Goal: Navigation & Orientation: Find specific page/section

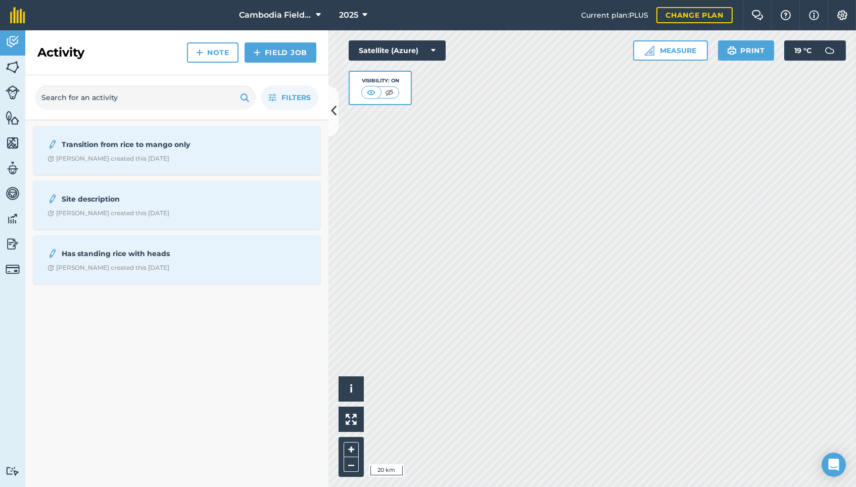
click at [12, 89] on img at bounding box center [13, 92] width 14 height 14
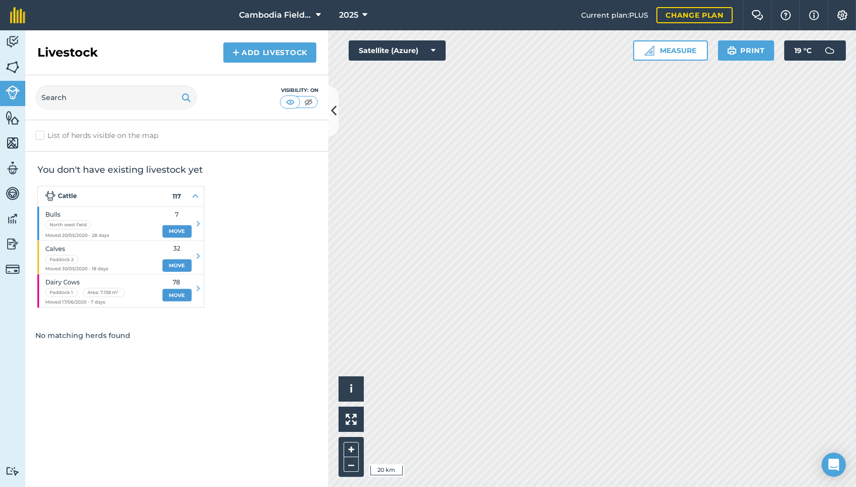
click at [15, 67] on img at bounding box center [13, 67] width 14 height 15
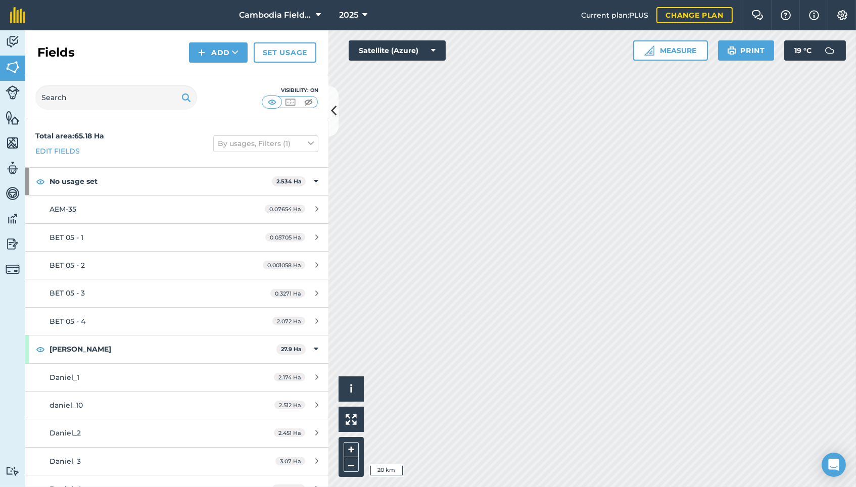
click at [18, 136] on img at bounding box center [13, 142] width 14 height 15
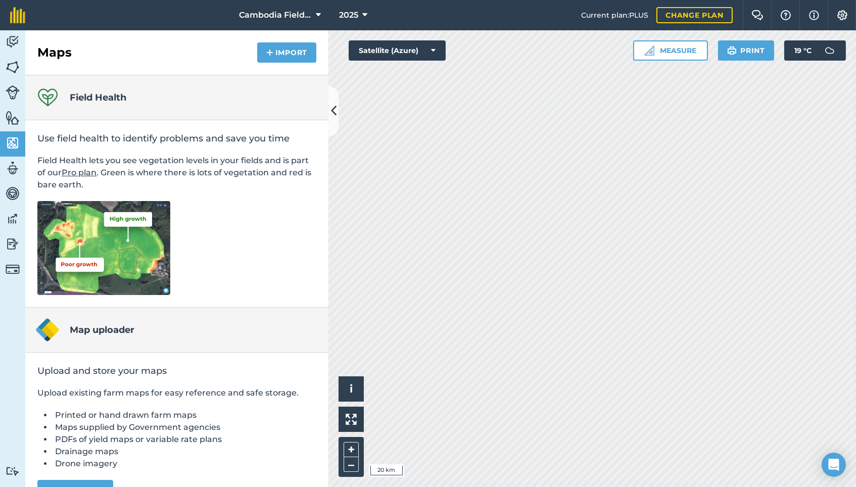
click at [14, 169] on img at bounding box center [13, 168] width 14 height 15
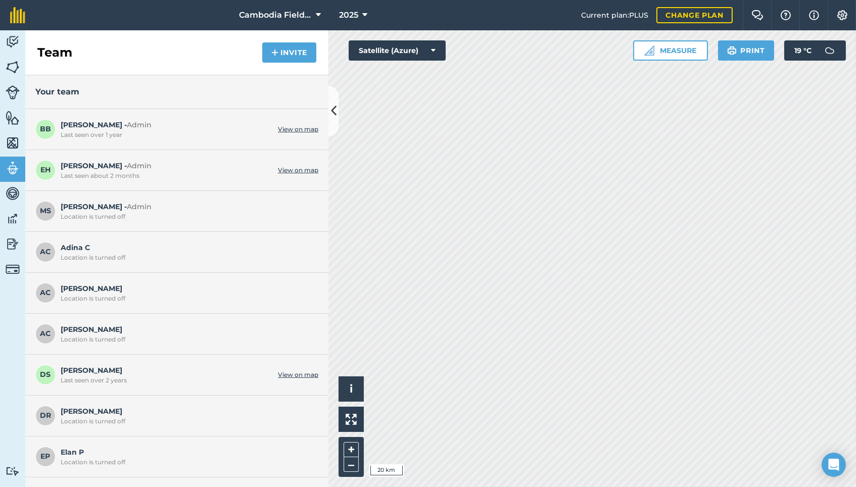
click at [284, 169] on link "View on map" at bounding box center [298, 170] width 40 height 8
click at [13, 195] on img at bounding box center [13, 193] width 14 height 15
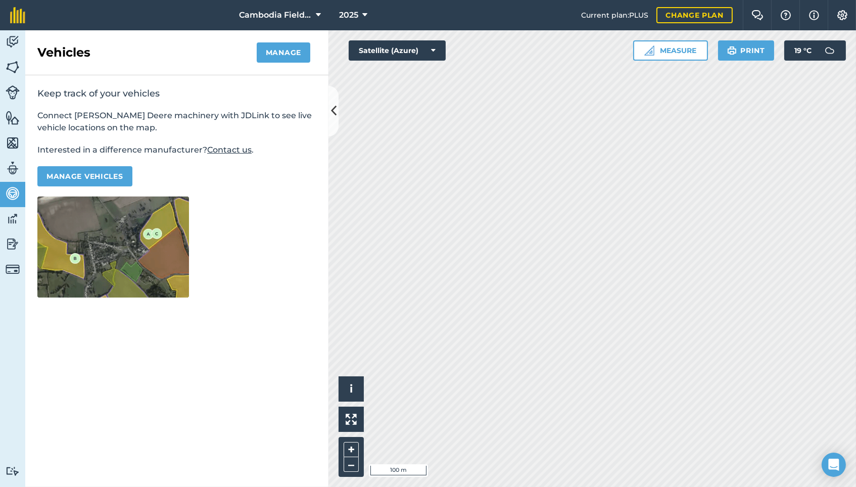
click at [13, 217] on img at bounding box center [13, 218] width 14 height 15
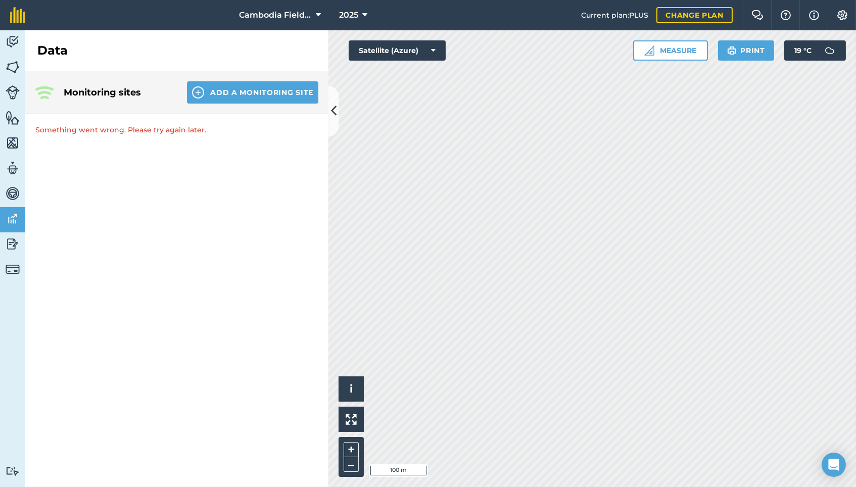
click at [12, 48] on img at bounding box center [13, 41] width 14 height 15
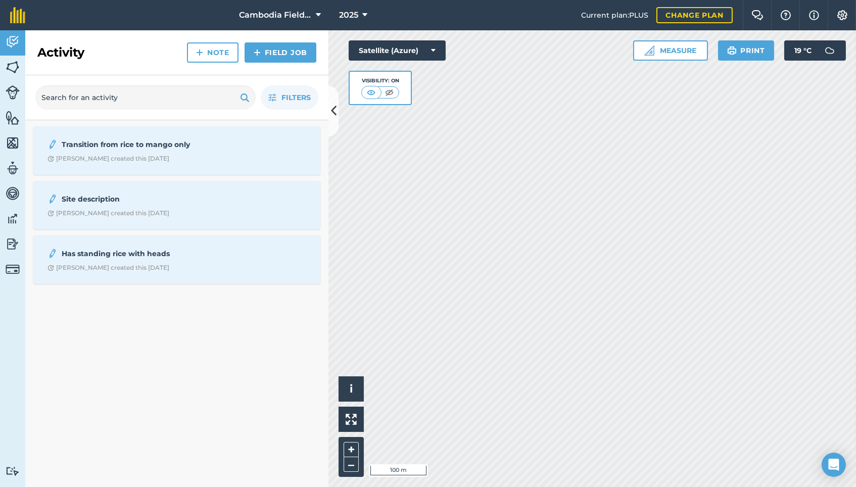
click at [305, 12] on span "Cambodia Field Sites (NSF SiTS)" at bounding box center [275, 15] width 73 height 12
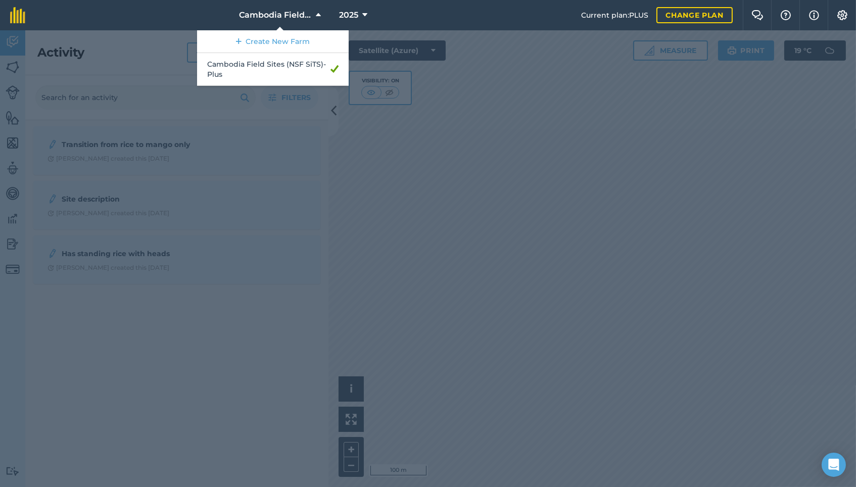
click at [304, 12] on span "Cambodia Field Sites (NSF SiTS)" at bounding box center [275, 15] width 73 height 12
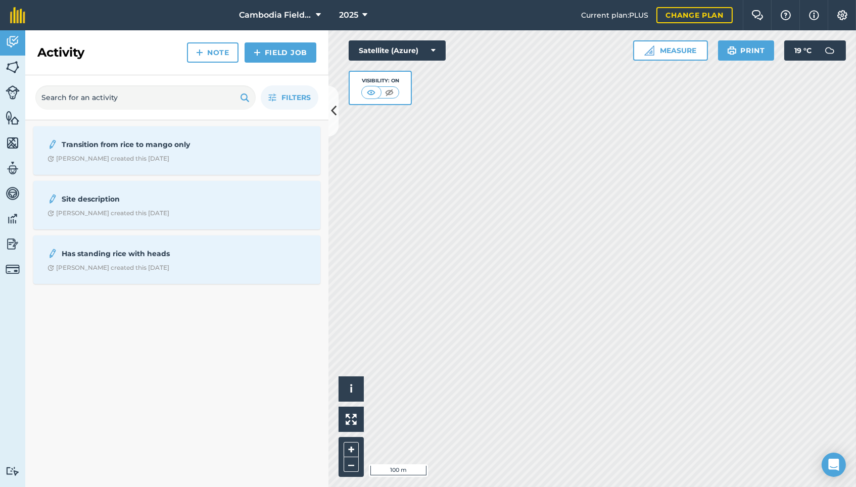
click at [304, 12] on span "Cambodia Field Sites (NSF SiTS)" at bounding box center [275, 15] width 73 height 12
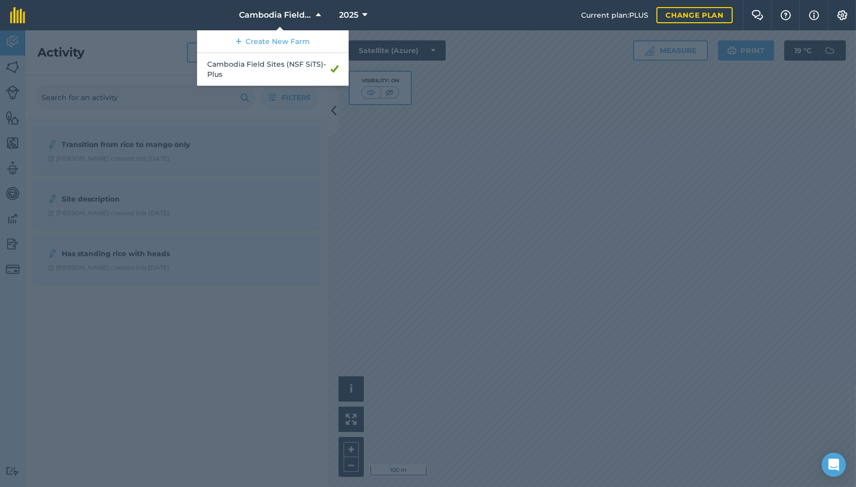
click at [304, 12] on span "Cambodia Field Sites (NSF SiTS)" at bounding box center [275, 15] width 73 height 12
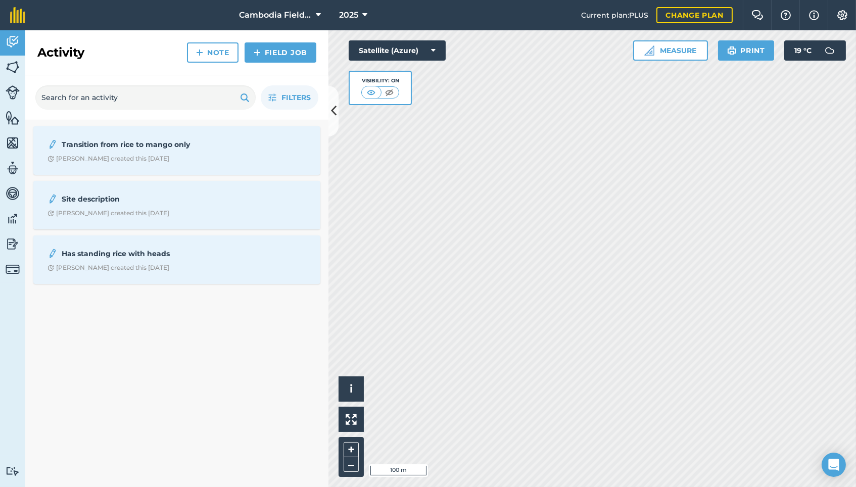
click at [363, 11] on icon at bounding box center [364, 15] width 5 height 12
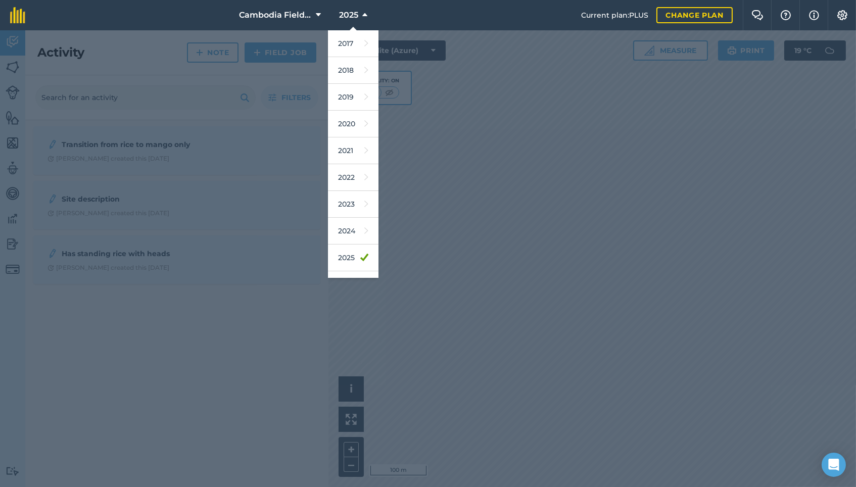
click at [363, 11] on icon at bounding box center [364, 15] width 5 height 12
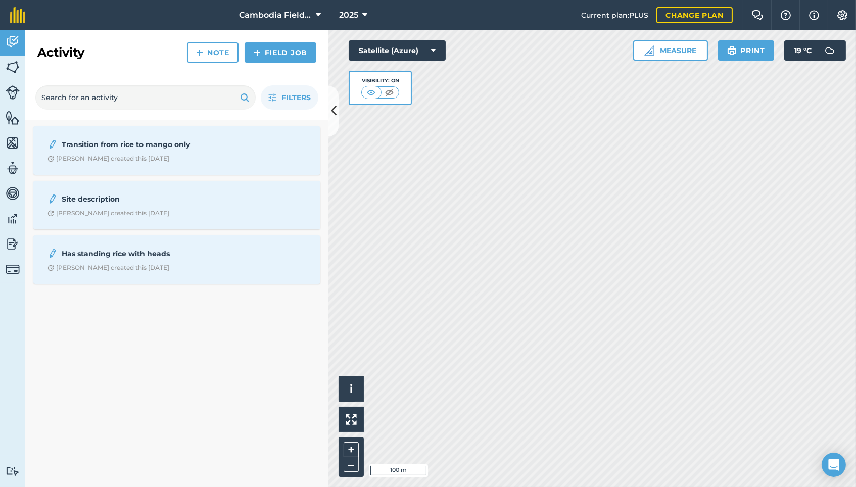
click at [11, 170] on img at bounding box center [13, 168] width 14 height 15
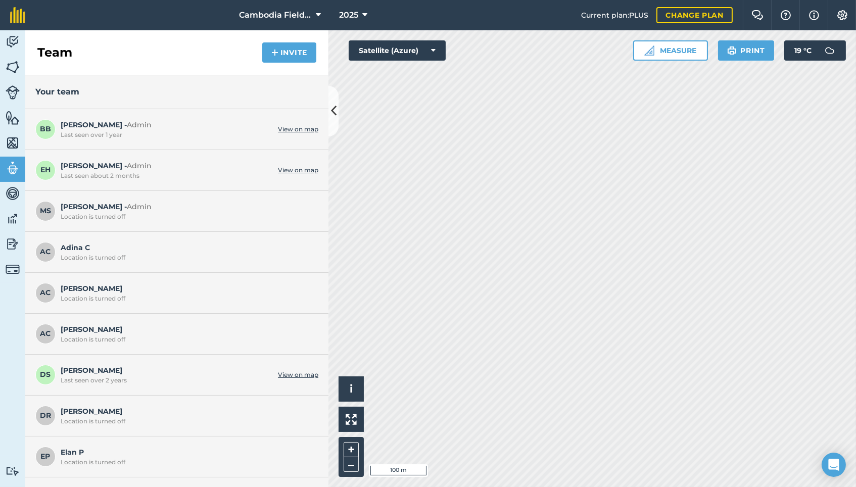
click at [9, 199] on img at bounding box center [13, 193] width 14 height 15
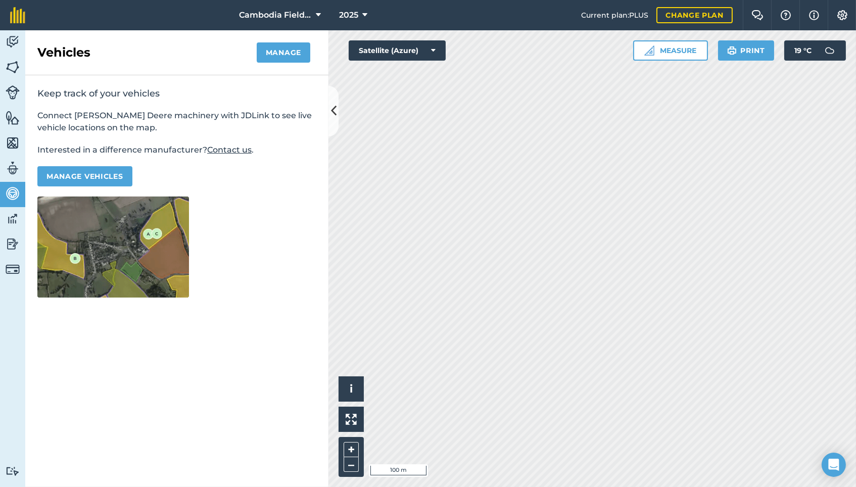
click at [14, 213] on img at bounding box center [13, 218] width 14 height 15
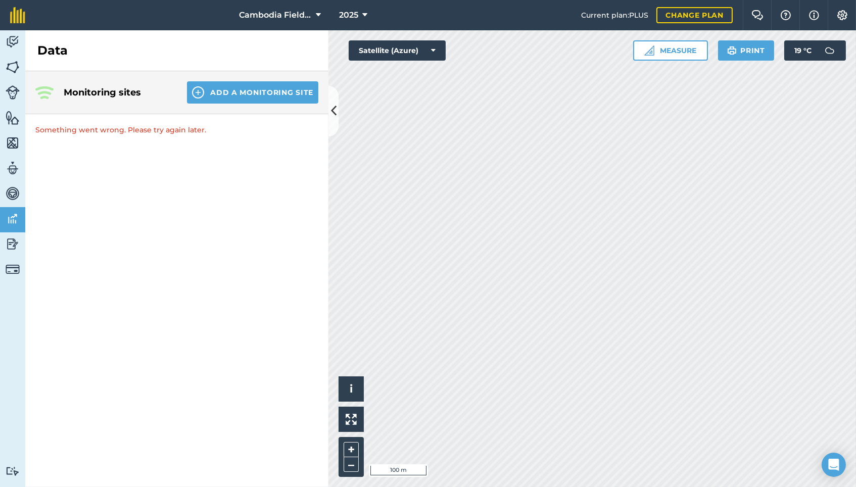
click at [7, 245] on img at bounding box center [13, 244] width 14 height 15
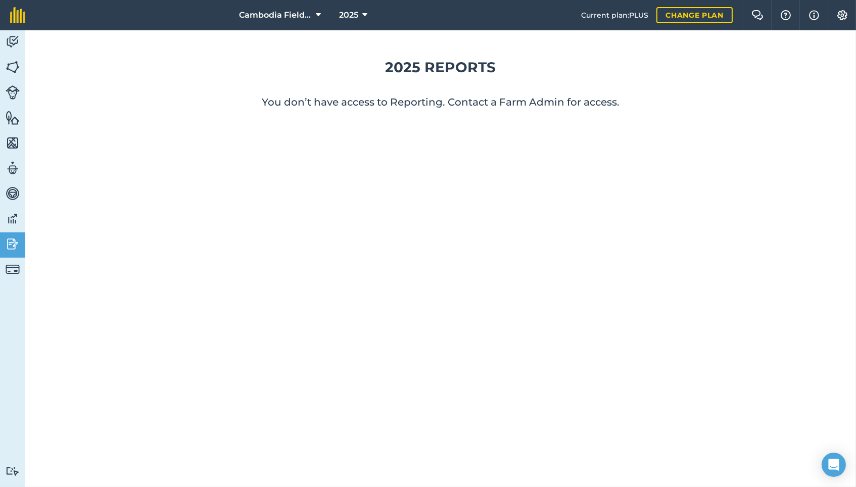
click at [8, 289] on div "Activity Fields Livestock Features Maps Team Vehicles Data Reporting Billing Tu…" at bounding box center [12, 258] width 25 height 457
click at [15, 264] on img at bounding box center [13, 269] width 14 height 14
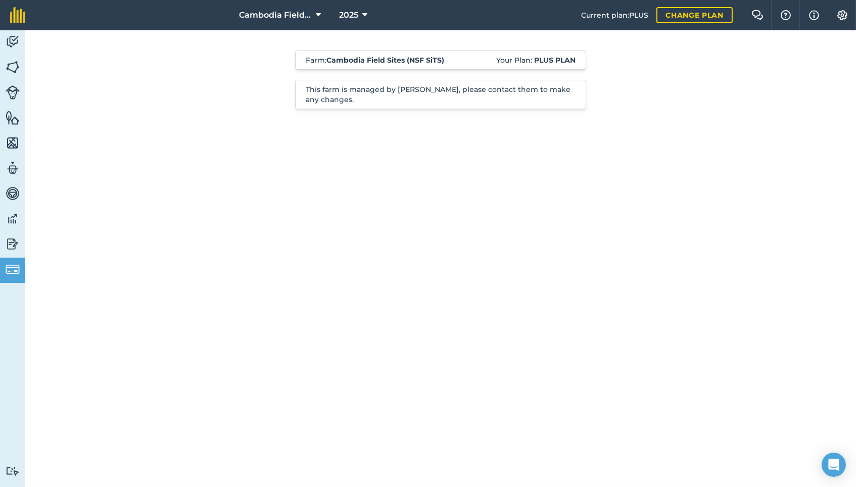
click at [7, 45] on img at bounding box center [13, 41] width 14 height 15
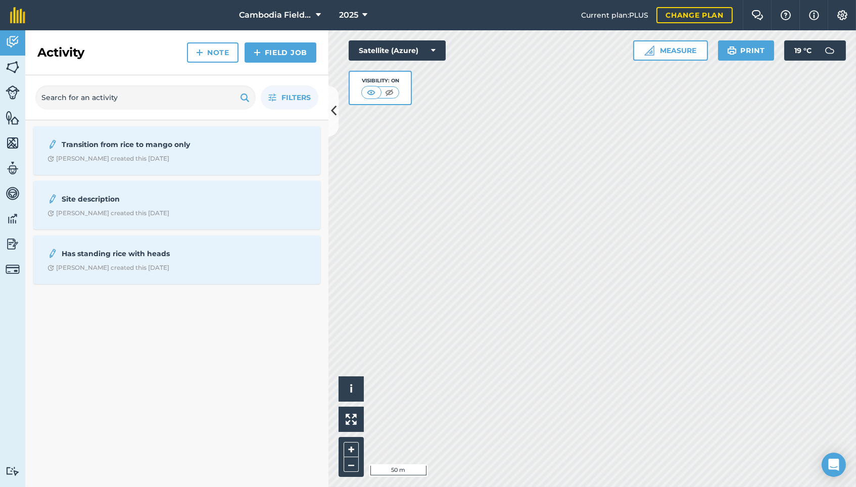
click at [17, 94] on img at bounding box center [13, 92] width 14 height 14
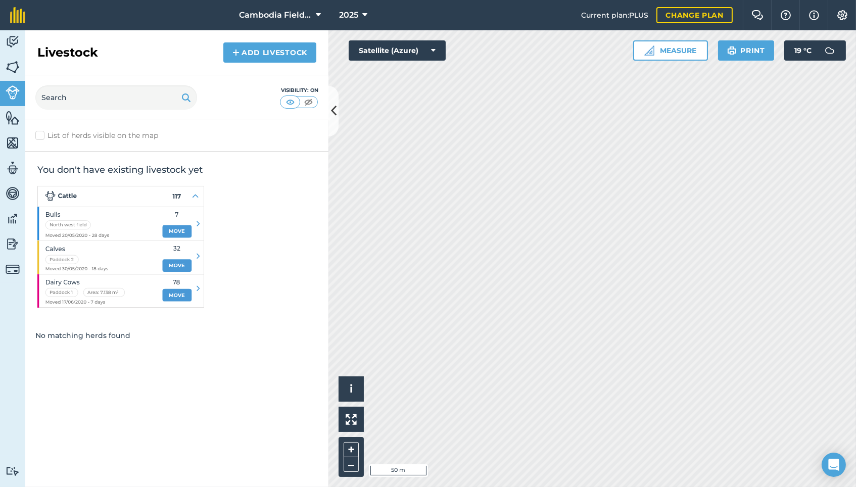
click at [17, 115] on img at bounding box center [13, 117] width 14 height 15
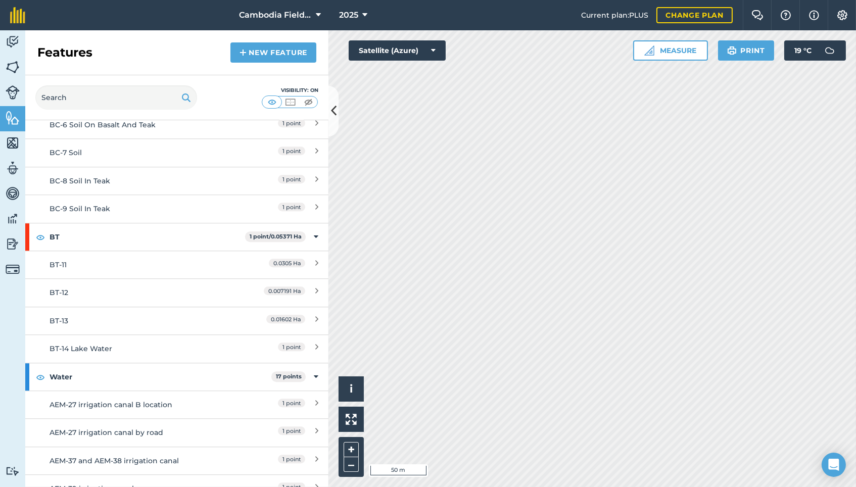
scroll to position [12568, 0]
click at [95, 100] on input "text" at bounding box center [116, 97] width 162 height 24
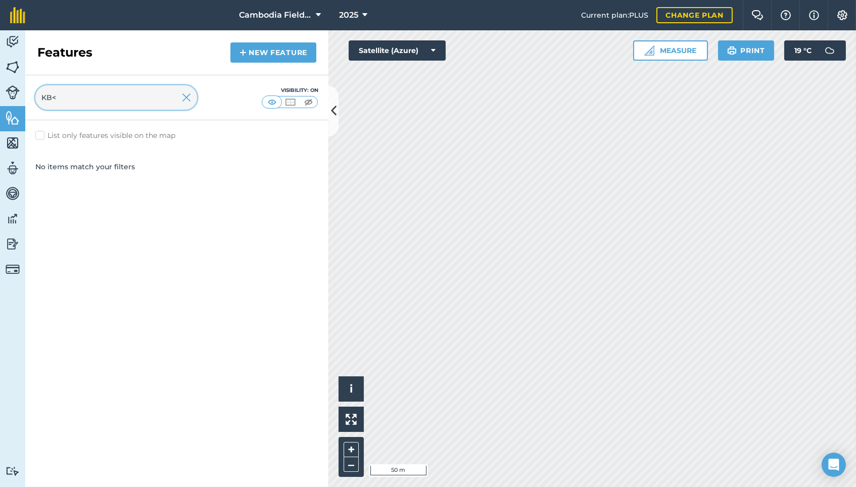
scroll to position [0, 0]
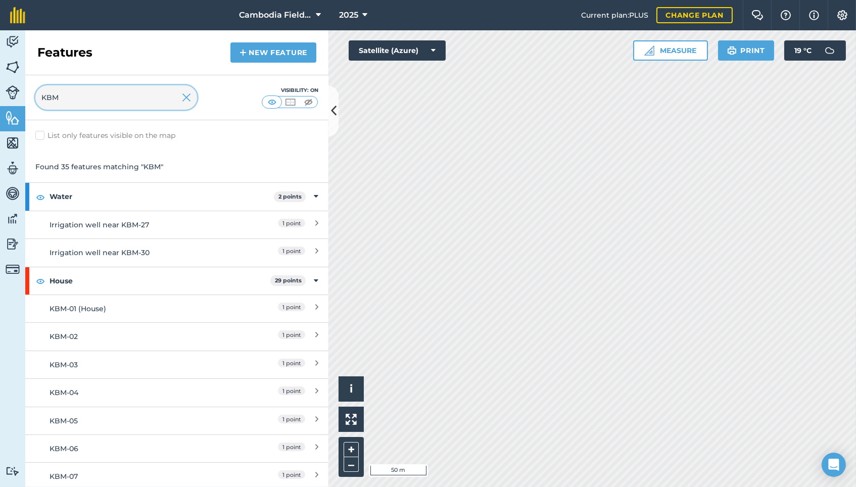
type input "KBM"
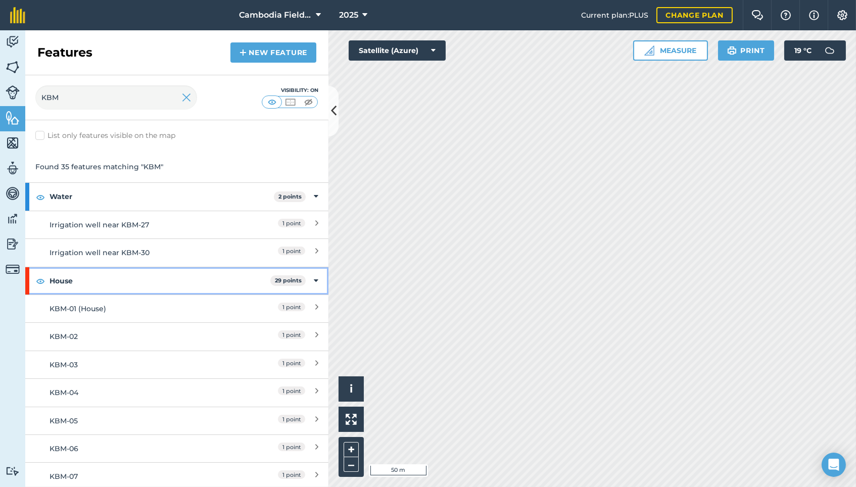
click at [44, 275] on img at bounding box center [40, 281] width 9 height 12
click at [41, 280] on img at bounding box center [40, 281] width 9 height 12
click at [187, 89] on div at bounding box center [186, 97] width 9 height 24
click at [186, 97] on img at bounding box center [186, 98] width 9 height 12
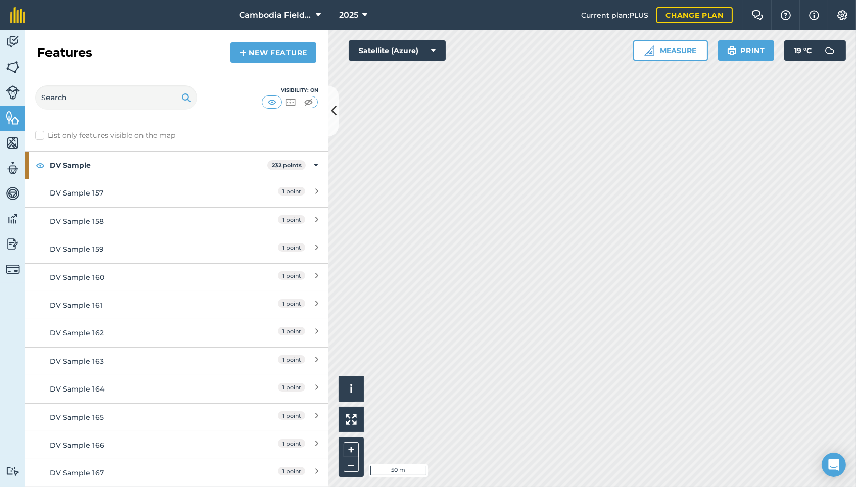
click at [52, 132] on label "List only features visible on the map" at bounding box center [105, 135] width 140 height 11
click at [42, 132] on input "List only features visible on the map" at bounding box center [38, 133] width 7 height 7
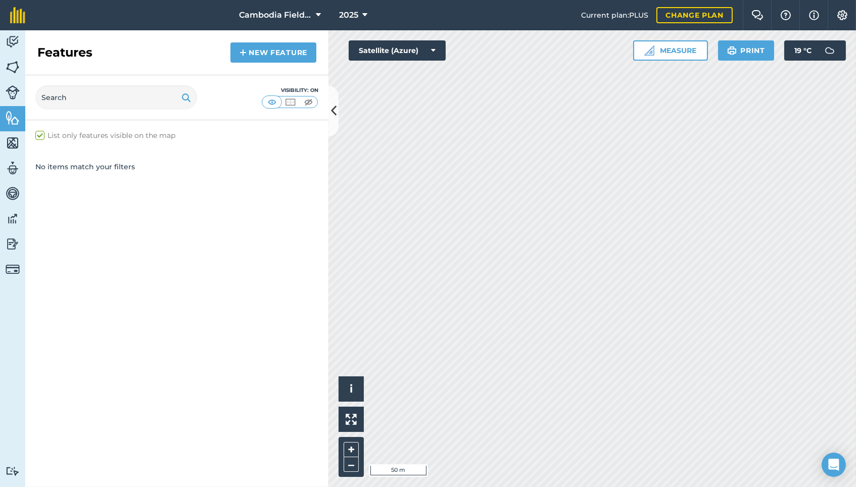
click at [48, 135] on label "List only features visible on the map" at bounding box center [105, 135] width 140 height 11
click at [42, 135] on input "List only features visible on the map" at bounding box center [38, 133] width 7 height 7
checkbox input "false"
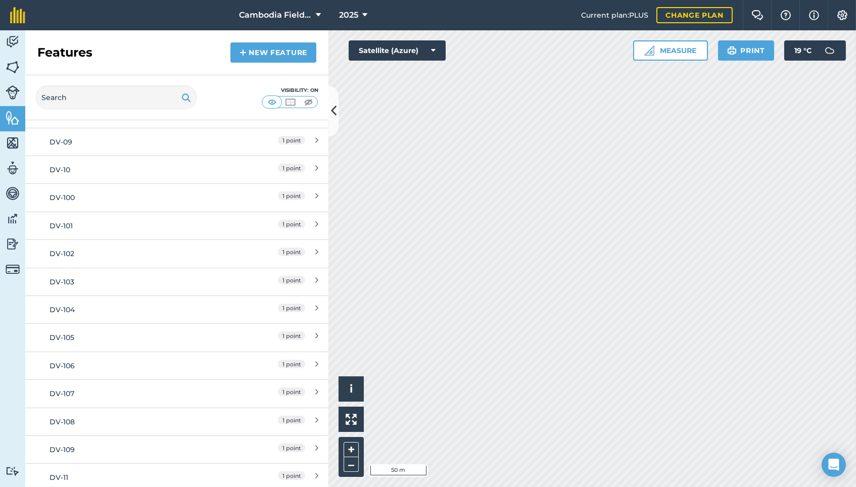
scroll to position [649, 0]
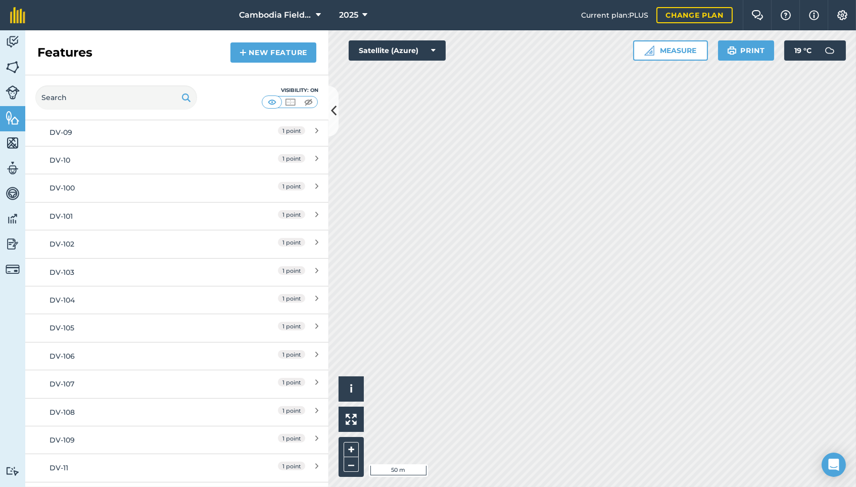
click at [316, 248] on icon at bounding box center [316, 244] width 3 height 11
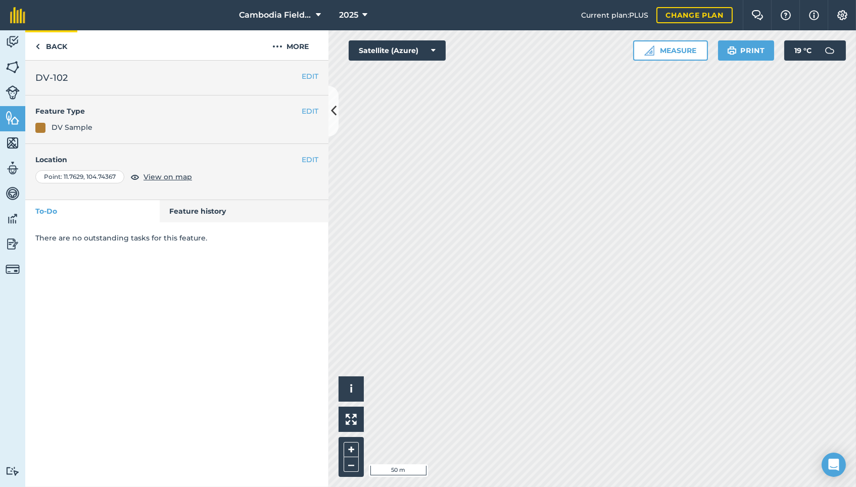
click at [40, 52] on link "Back" at bounding box center [51, 45] width 52 height 30
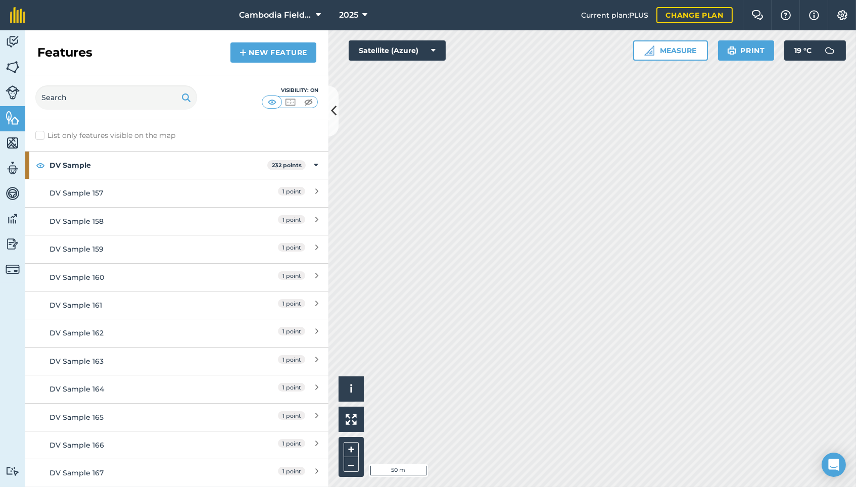
click at [12, 242] on img at bounding box center [13, 244] width 14 height 15
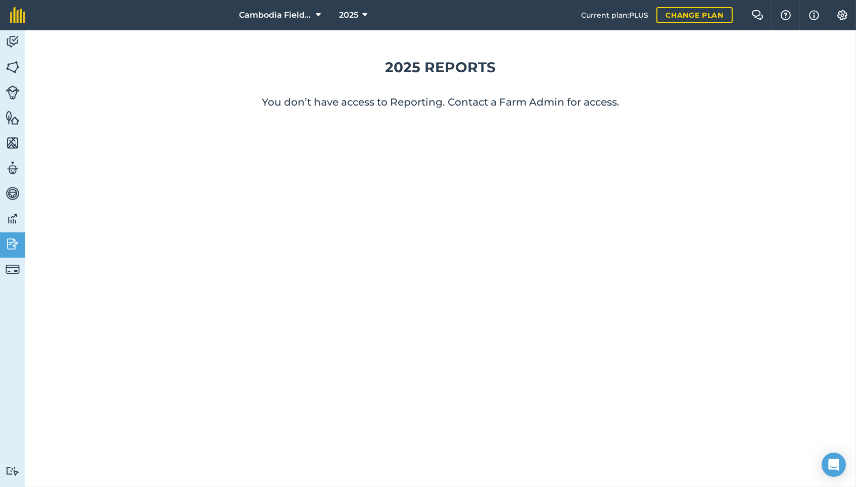
click at [12, 264] on img at bounding box center [13, 269] width 14 height 14
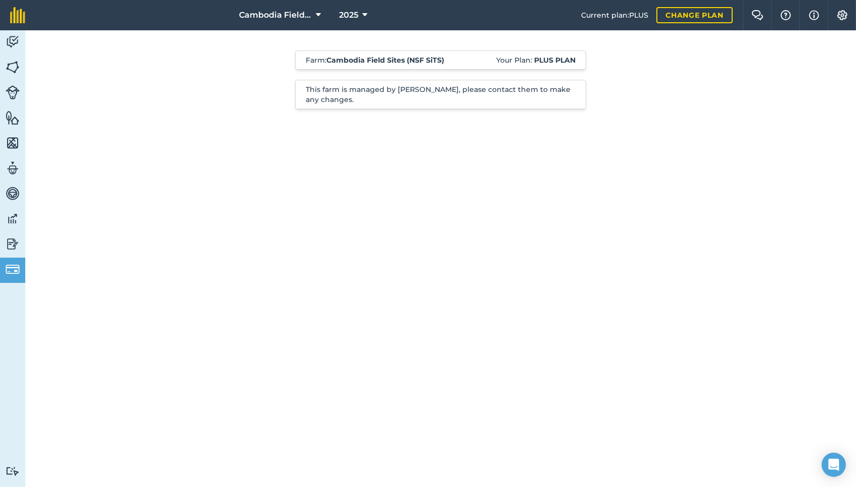
click at [15, 222] on img at bounding box center [13, 218] width 14 height 15
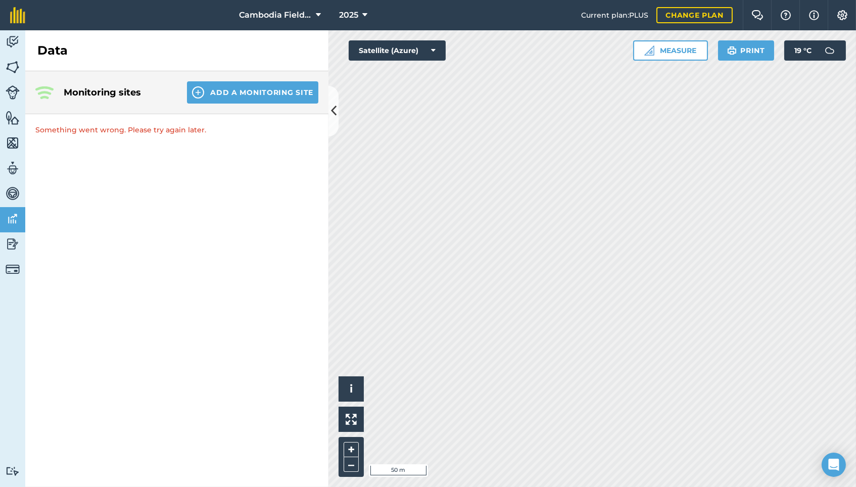
click at [8, 177] on link "Team" at bounding box center [12, 169] width 25 height 25
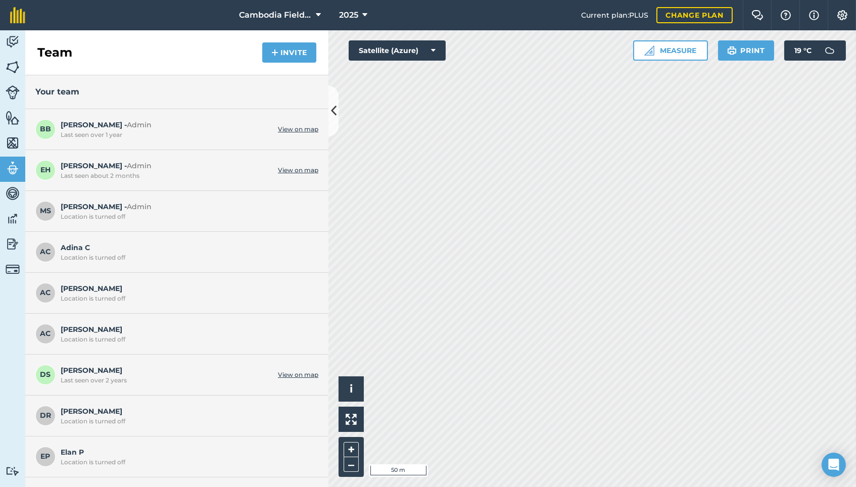
click at [9, 198] on img at bounding box center [13, 193] width 14 height 15
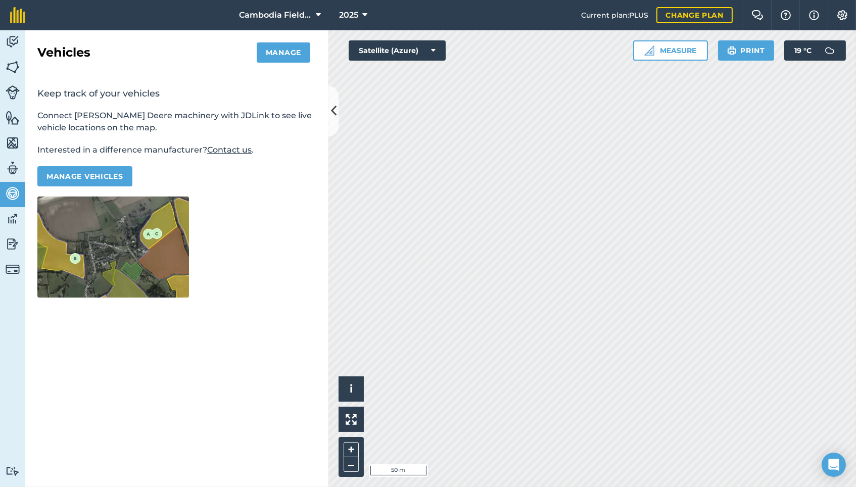
click at [14, 135] on img at bounding box center [13, 142] width 14 height 15
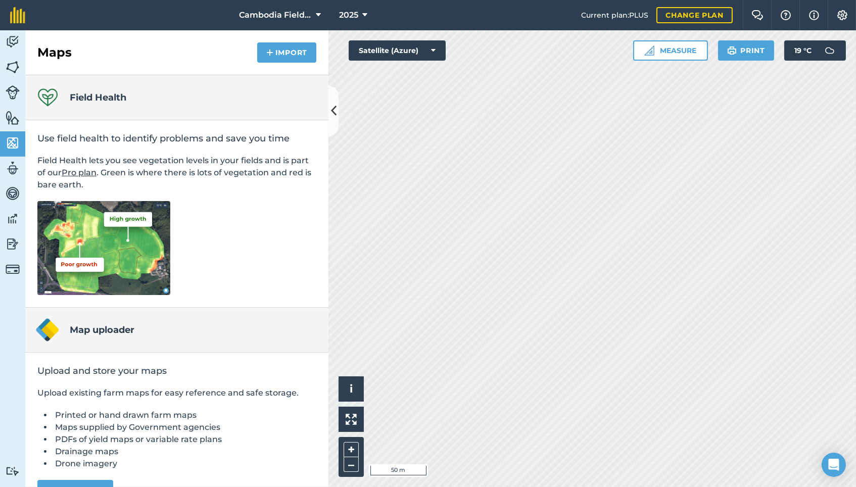
click at [14, 115] on img at bounding box center [13, 117] width 14 height 15
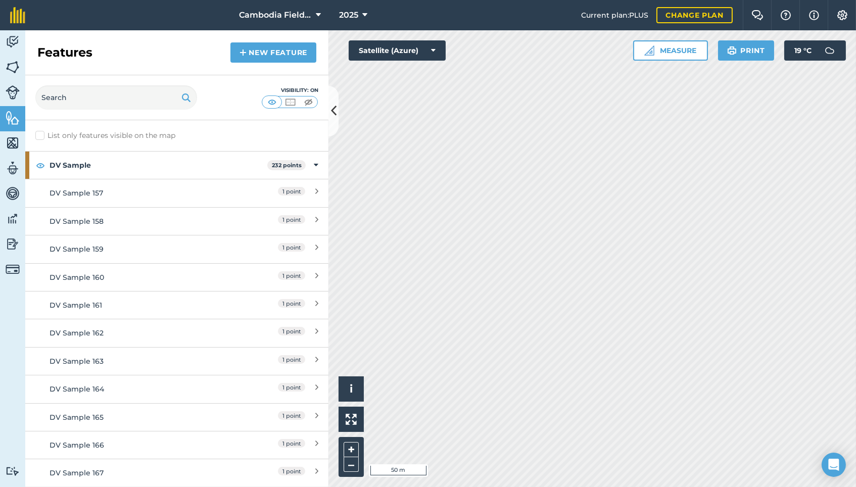
click at [353, 12] on span "2025" at bounding box center [348, 15] width 19 height 12
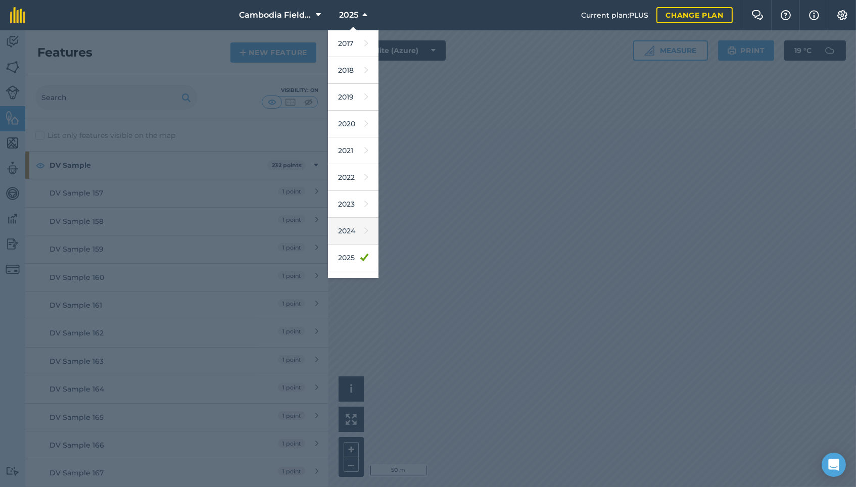
click at [348, 223] on link "2024" at bounding box center [353, 231] width 51 height 27
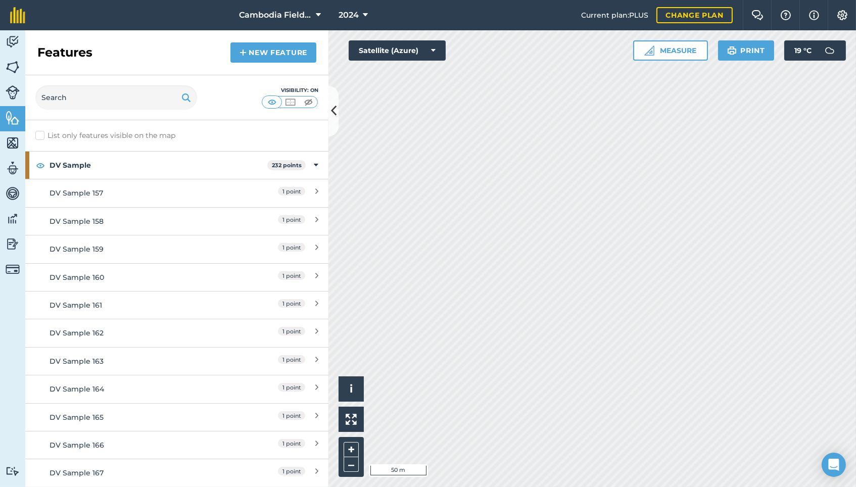
click at [318, 12] on icon at bounding box center [318, 15] width 5 height 12
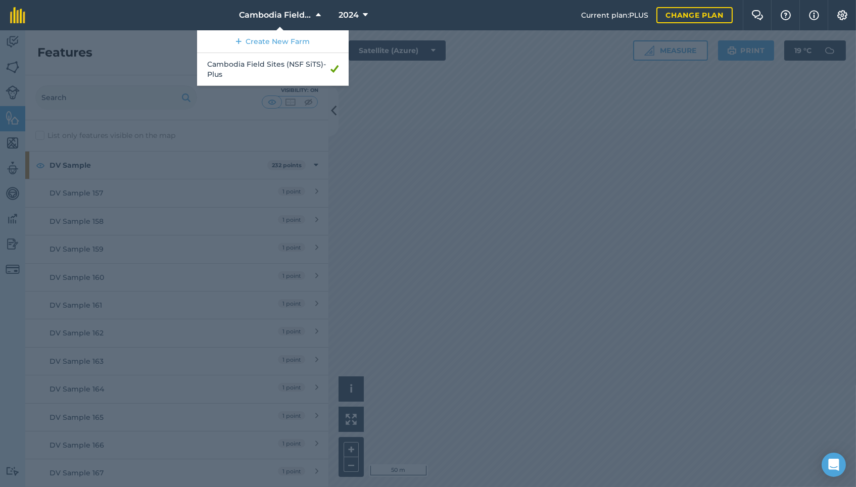
click at [318, 12] on icon at bounding box center [318, 15] width 5 height 12
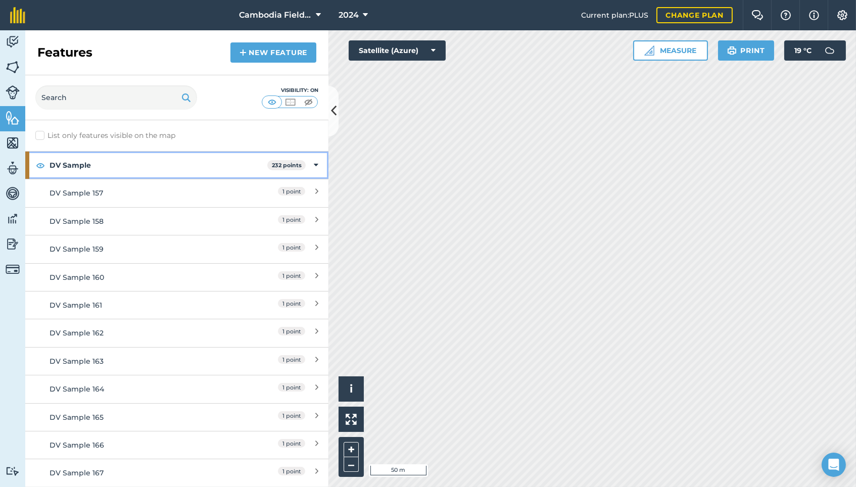
click at [123, 164] on strong "DV Sample" at bounding box center [159, 165] width 218 height 27
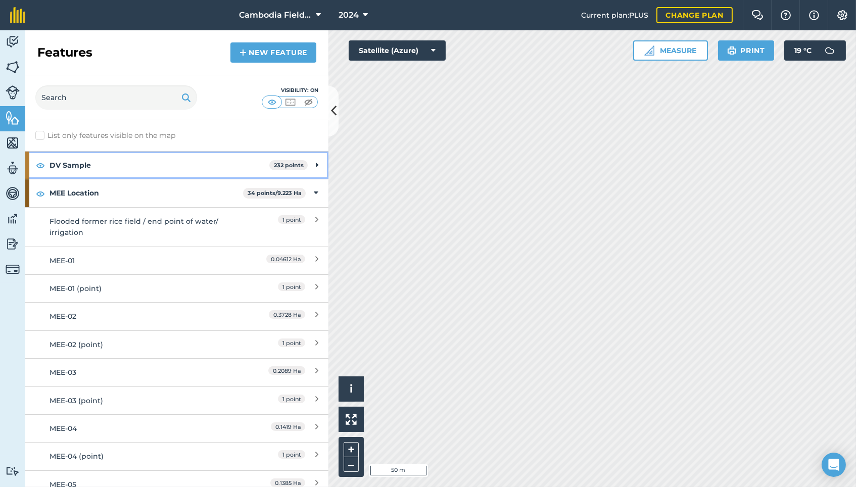
click at [134, 164] on strong "DV Sample" at bounding box center [160, 165] width 220 height 27
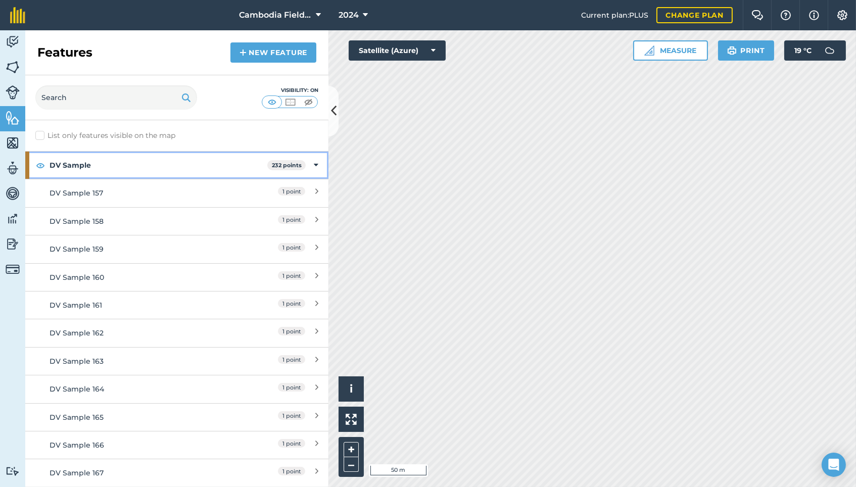
click at [134, 164] on strong "DV Sample" at bounding box center [159, 165] width 218 height 27
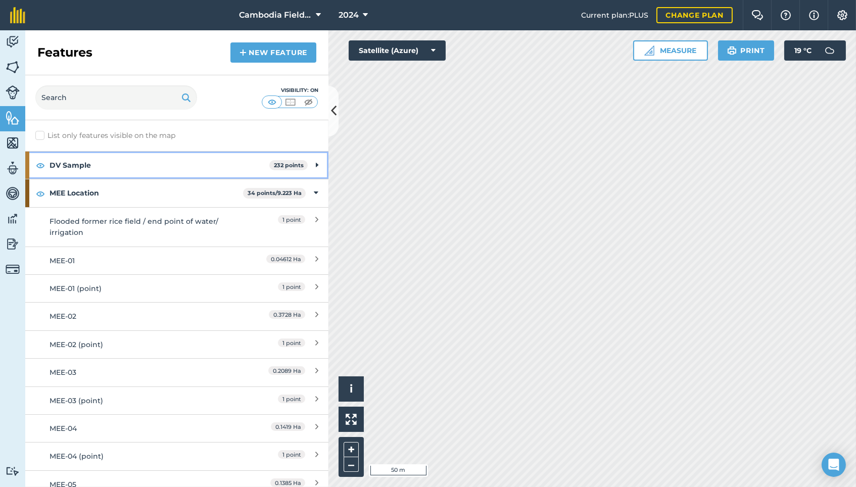
click at [127, 166] on strong "DV Sample" at bounding box center [160, 165] width 220 height 27
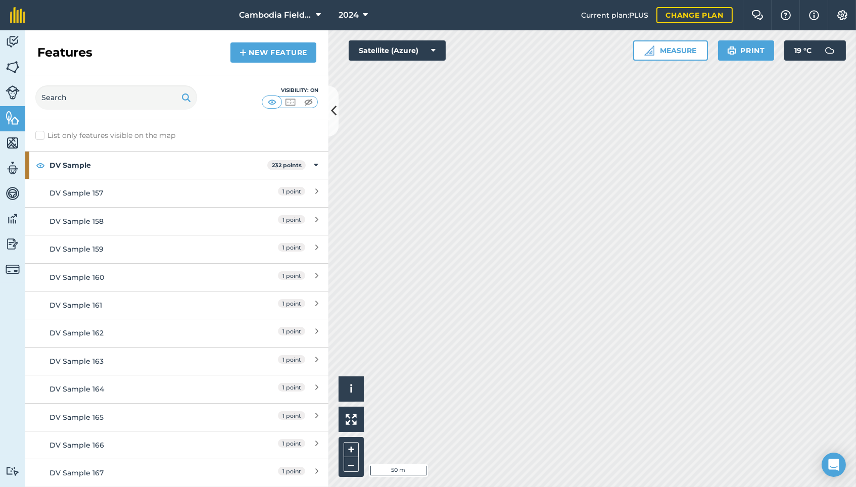
click at [44, 186] on link "DV Sample 157 1 point" at bounding box center [176, 193] width 303 height 28
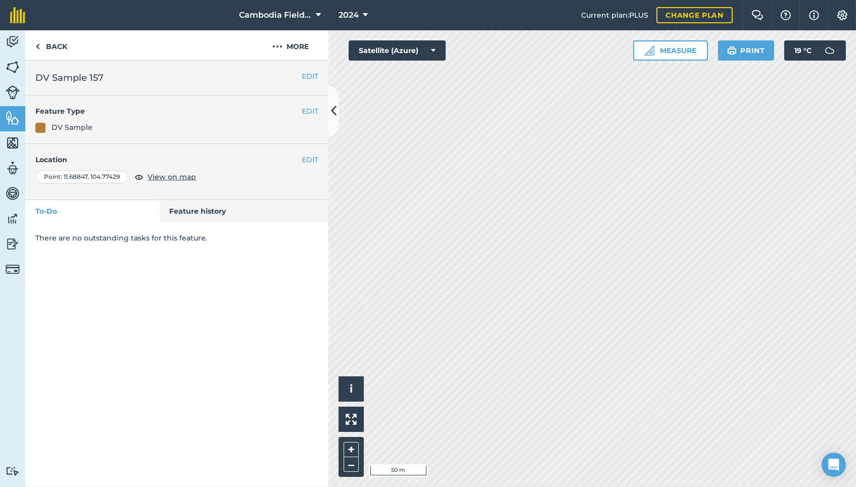
click at [176, 214] on link "Feature history" at bounding box center [244, 211] width 169 height 22
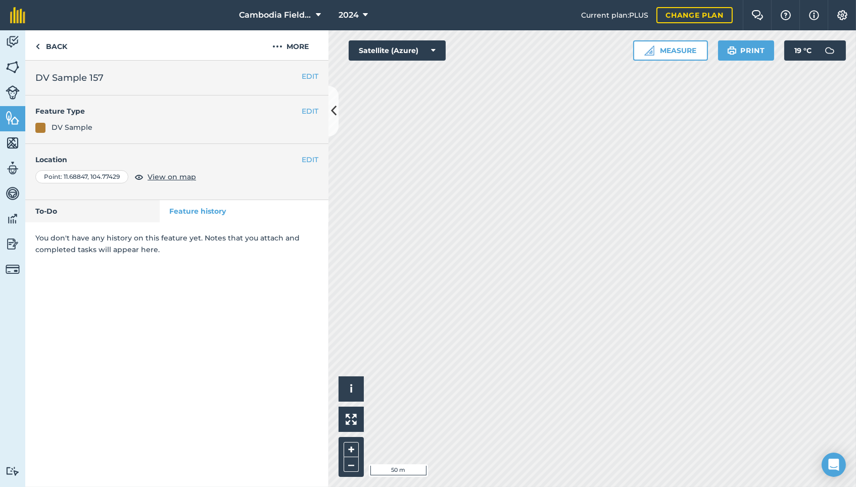
click at [9, 244] on img at bounding box center [13, 244] width 14 height 15
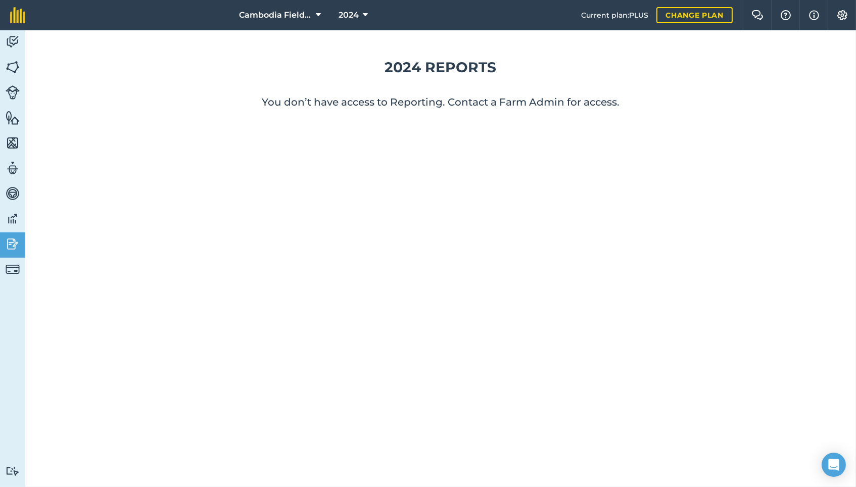
click at [14, 221] on img at bounding box center [13, 218] width 14 height 15
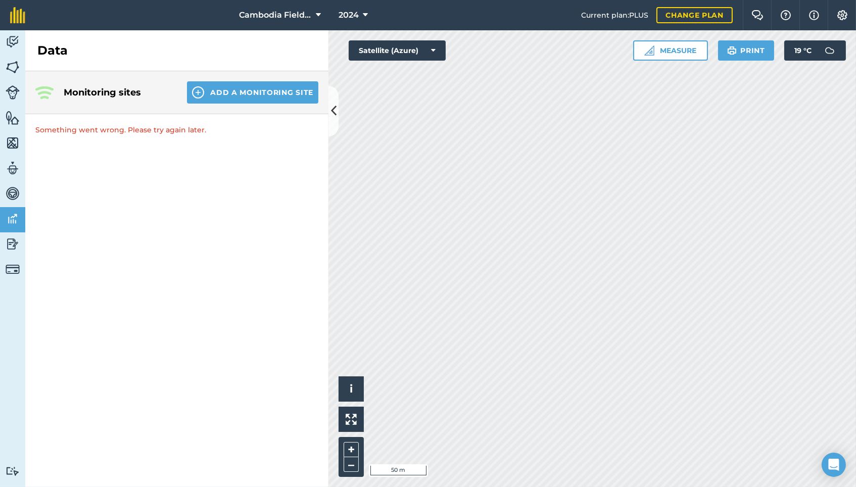
click at [15, 190] on img at bounding box center [13, 193] width 14 height 15
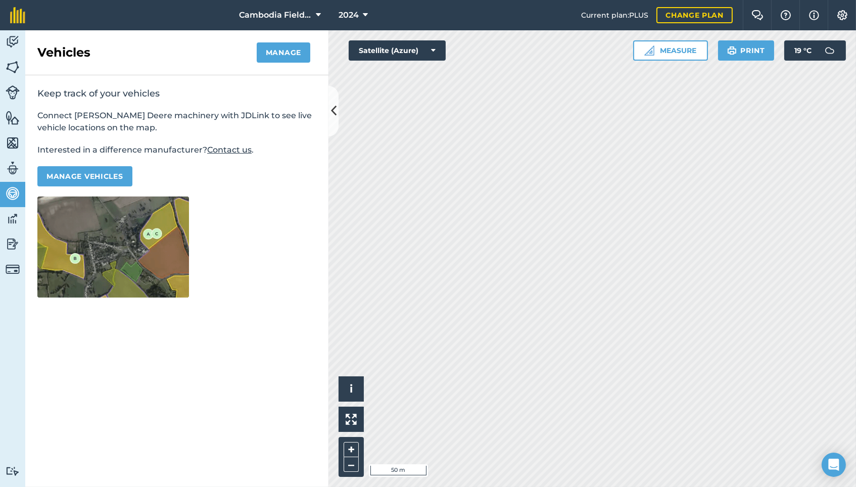
click at [14, 168] on img at bounding box center [13, 168] width 14 height 15
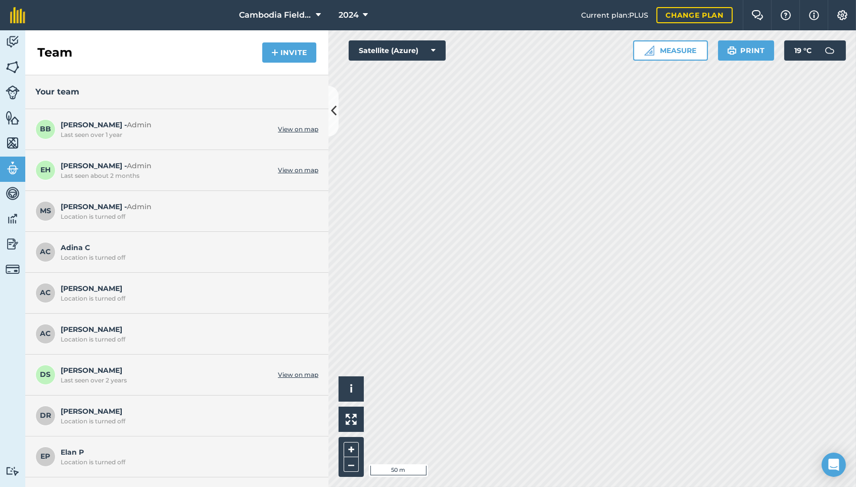
click at [14, 150] on img at bounding box center [13, 142] width 14 height 15
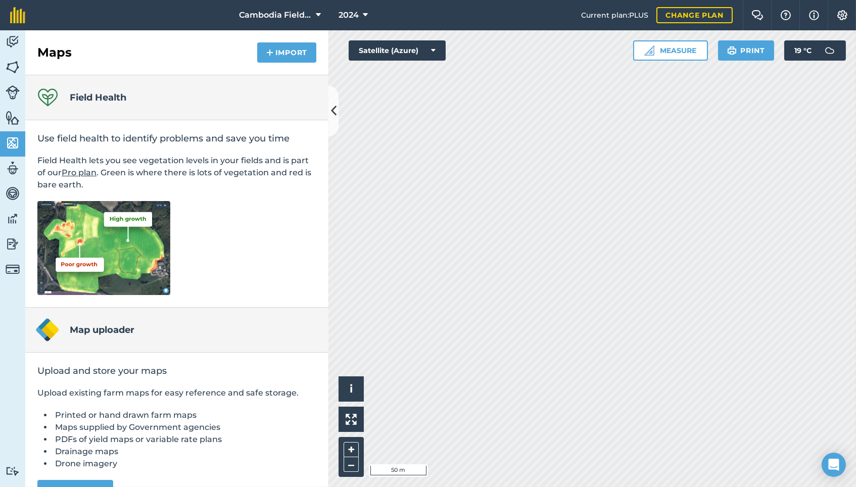
click at [14, 130] on link "Features" at bounding box center [12, 118] width 25 height 25
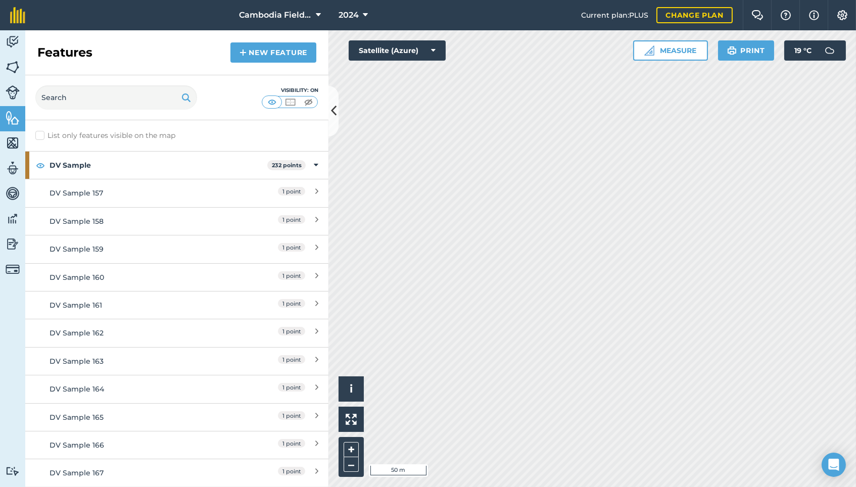
click at [12, 44] on img at bounding box center [13, 41] width 14 height 15
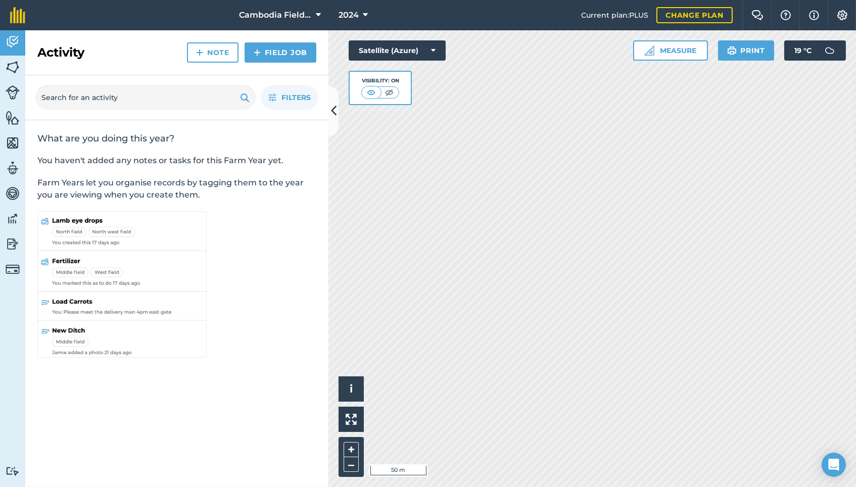
click at [12, 69] on img at bounding box center [13, 67] width 14 height 15
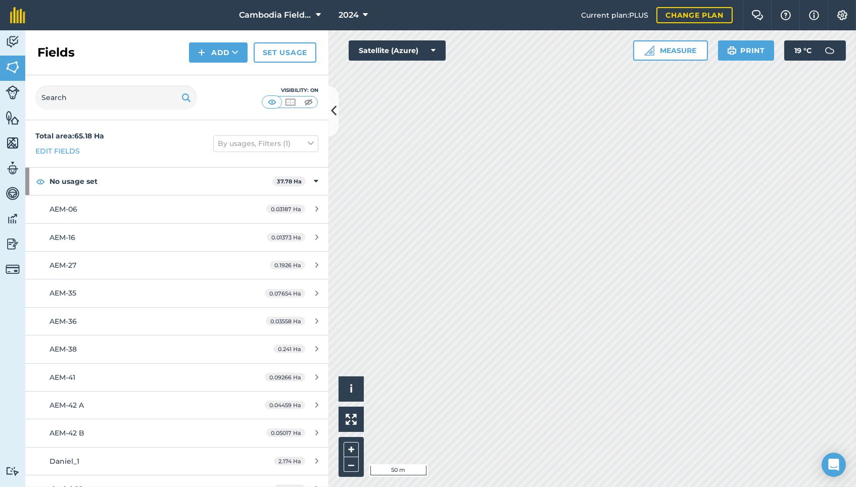
click at [79, 197] on link "AEM-06 0.03187 Ha" at bounding box center [176, 209] width 303 height 27
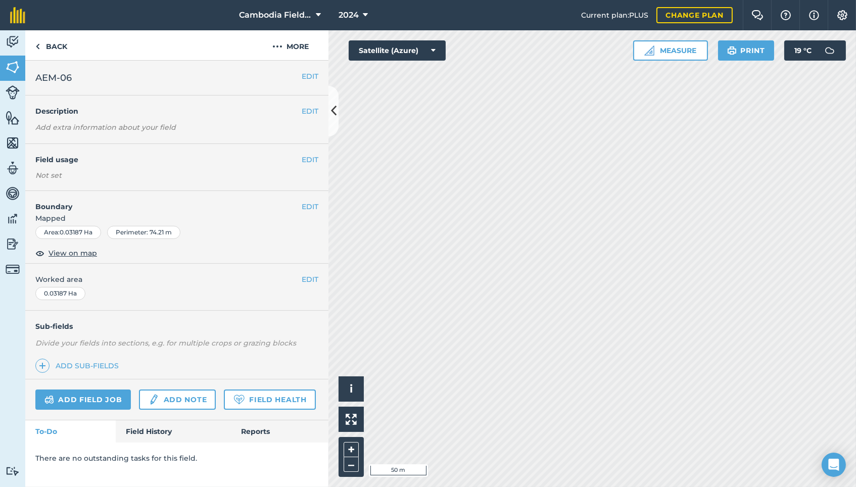
click at [9, 84] on link "Livestock" at bounding box center [12, 93] width 25 height 25
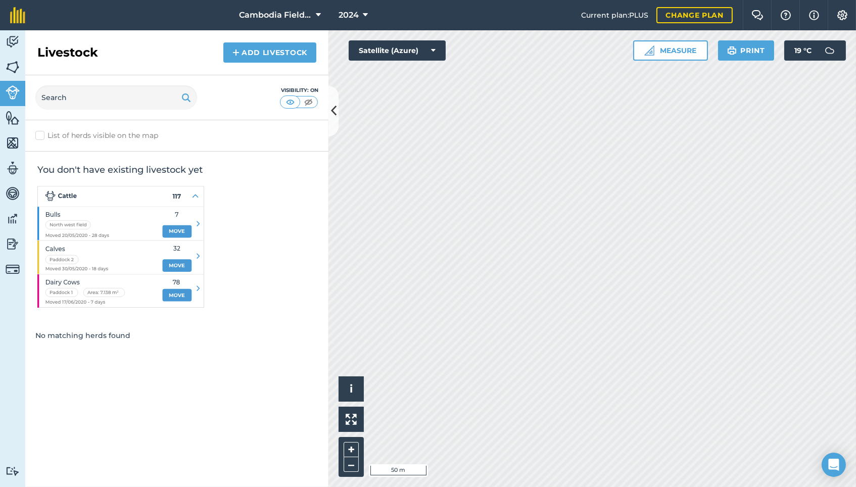
click at [15, 122] on img at bounding box center [13, 117] width 14 height 15
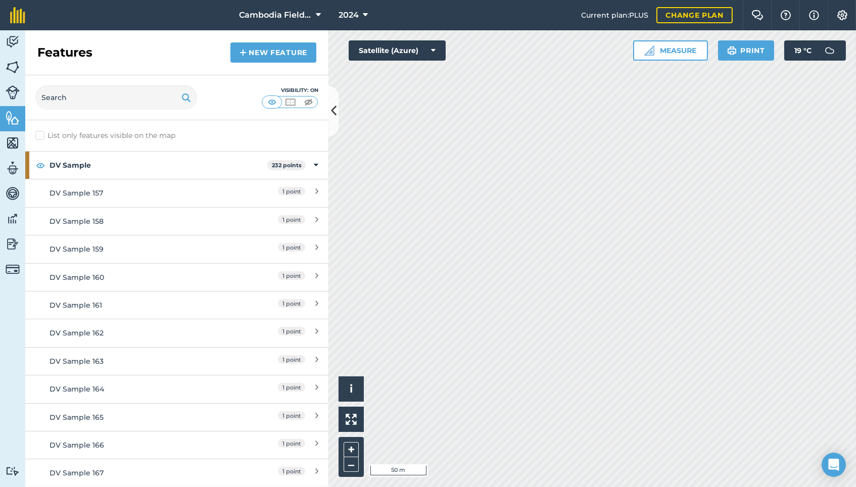
click at [78, 194] on div "DV Sample 157" at bounding box center [139, 193] width 179 height 11
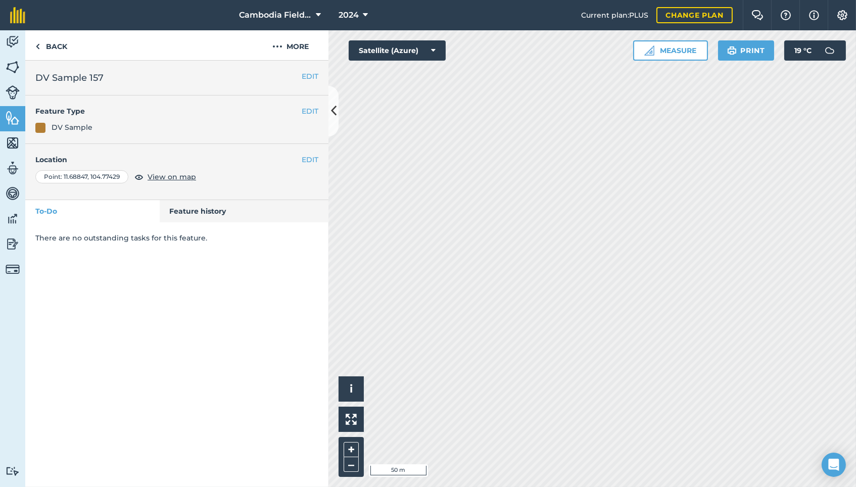
click at [151, 179] on span "View on map" at bounding box center [172, 176] width 49 height 11
click at [336, 117] on icon at bounding box center [334, 111] width 6 height 18
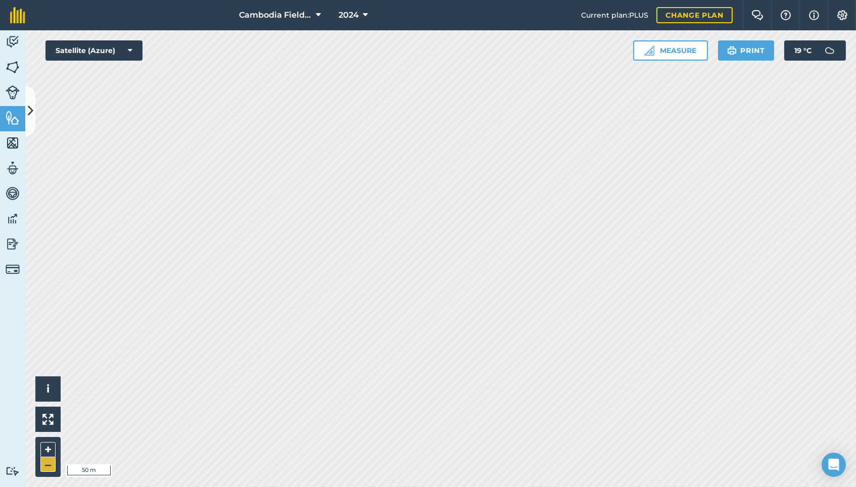
click at [48, 464] on button "–" at bounding box center [47, 465] width 15 height 15
click at [28, 114] on icon at bounding box center [31, 111] width 6 height 18
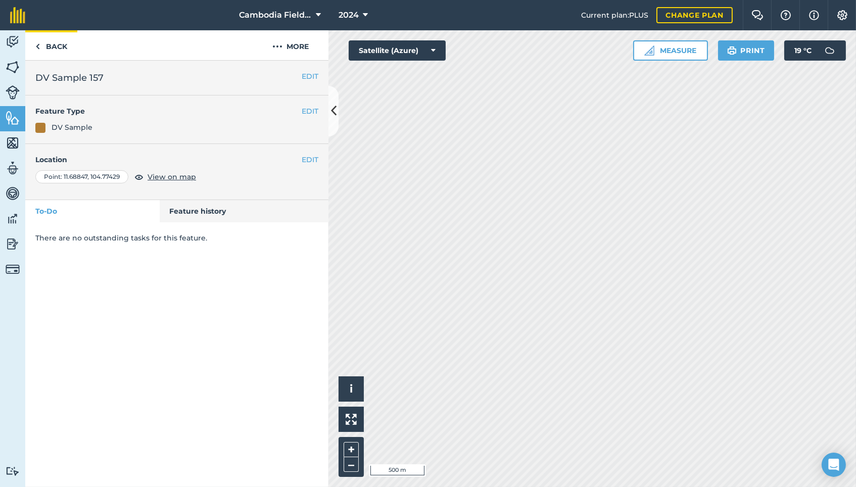
click at [38, 49] on img at bounding box center [37, 46] width 5 height 12
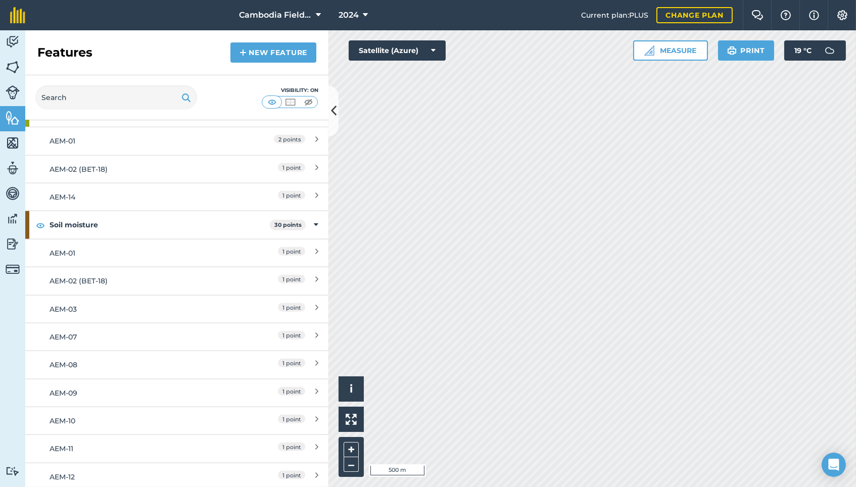
scroll to position [9649, 0]
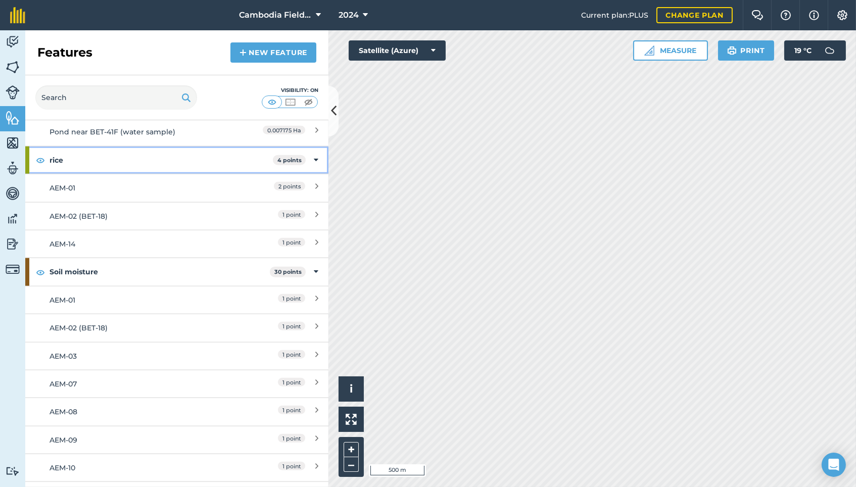
click at [55, 174] on strong "rice" at bounding box center [161, 160] width 223 height 27
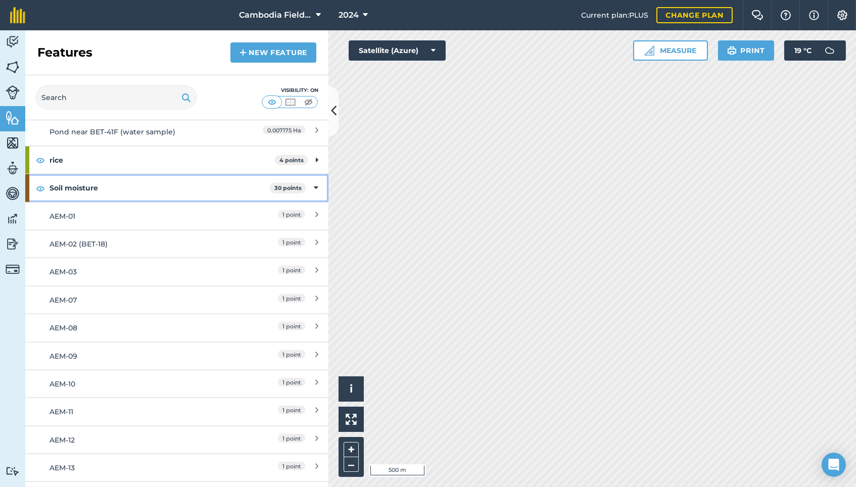
click at [59, 202] on strong "Soil moisture" at bounding box center [160, 187] width 220 height 27
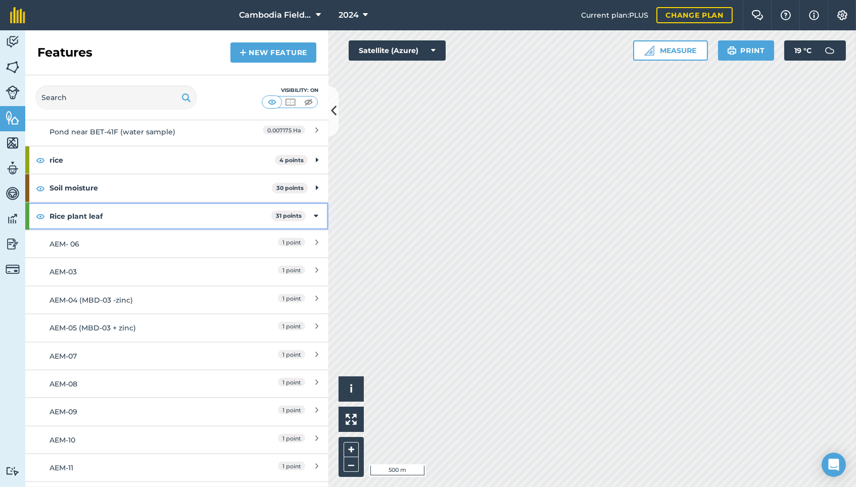
click at [44, 222] on img at bounding box center [40, 216] width 9 height 12
click at [41, 195] on img at bounding box center [40, 188] width 9 height 12
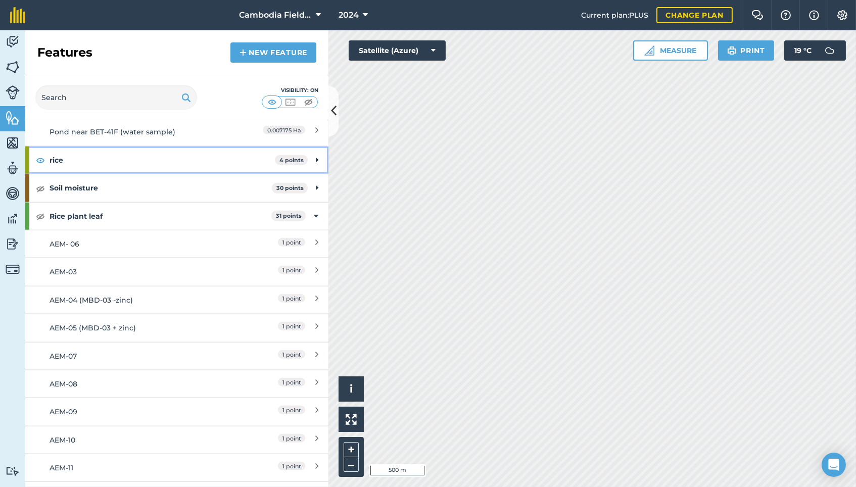
click at [42, 166] on img at bounding box center [40, 160] width 9 height 12
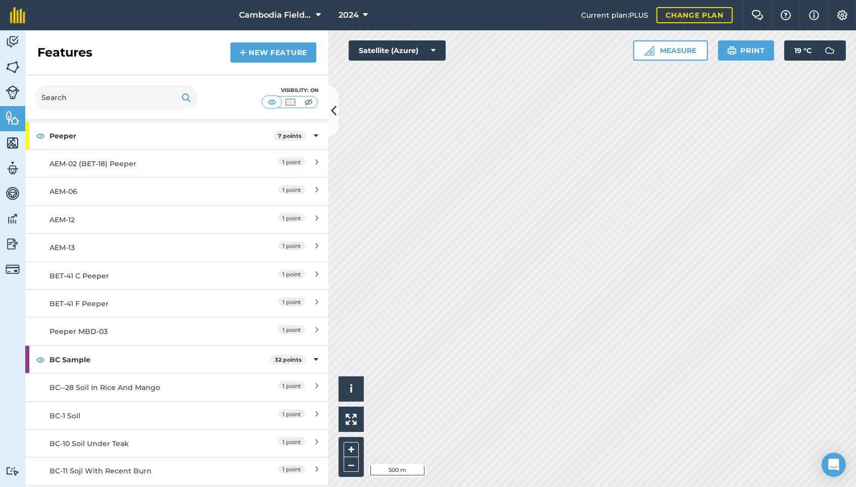
scroll to position [10596, 0]
click at [41, 144] on img at bounding box center [40, 137] width 9 height 12
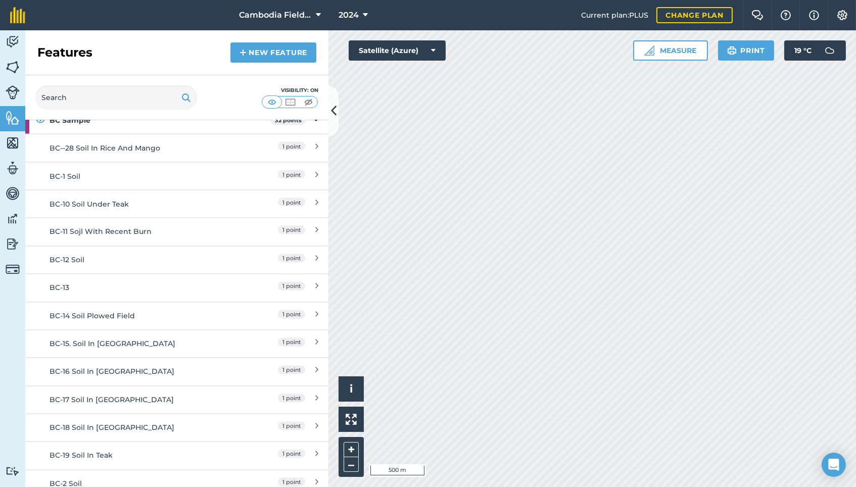
scroll to position [10816, 0]
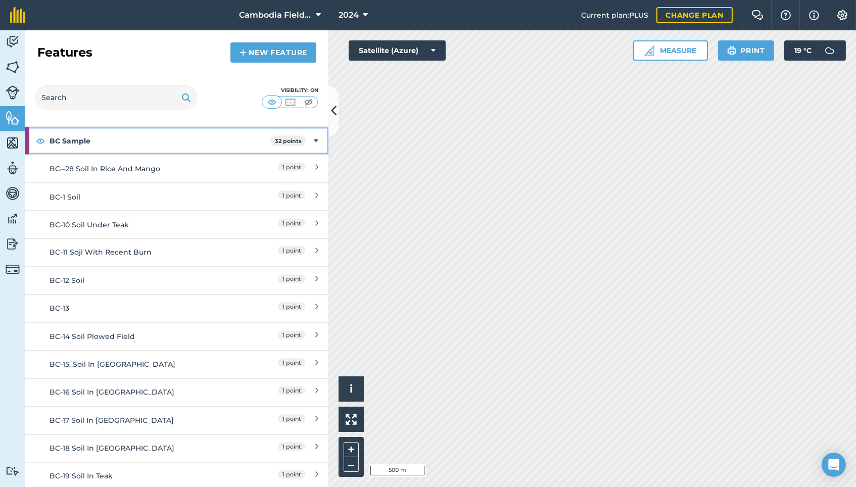
click at [41, 147] on img at bounding box center [40, 141] width 9 height 12
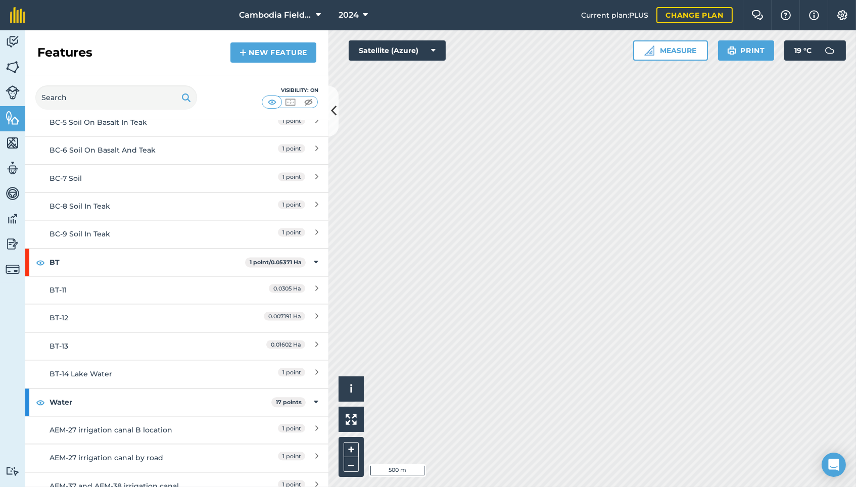
scroll to position [11620, 0]
click at [42, 268] on img at bounding box center [40, 262] width 9 height 12
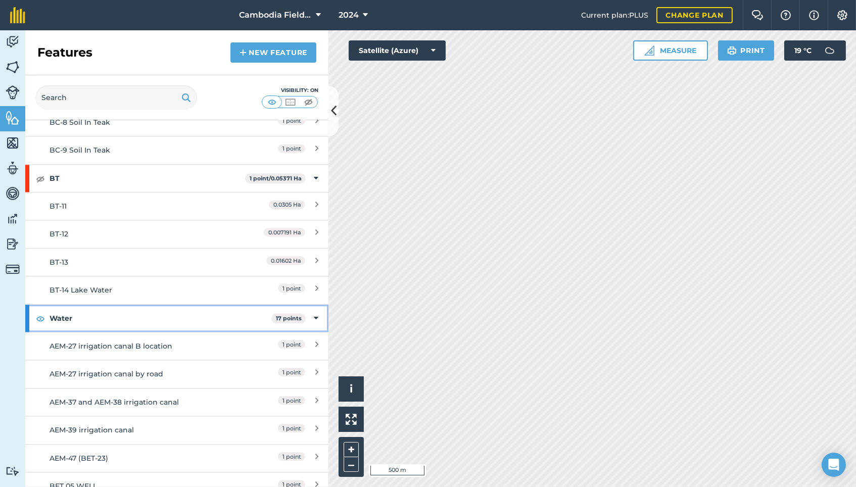
click at [42, 325] on img at bounding box center [40, 318] width 9 height 12
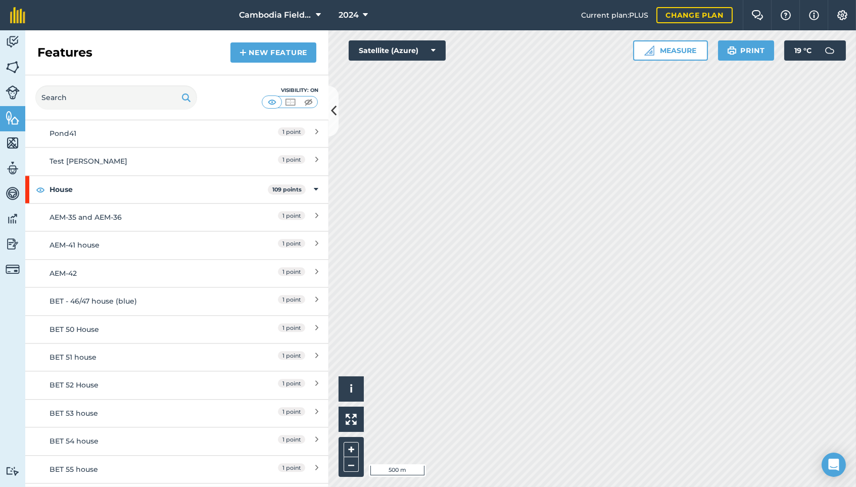
scroll to position [12337, 0]
click at [41, 195] on img at bounding box center [40, 188] width 9 height 12
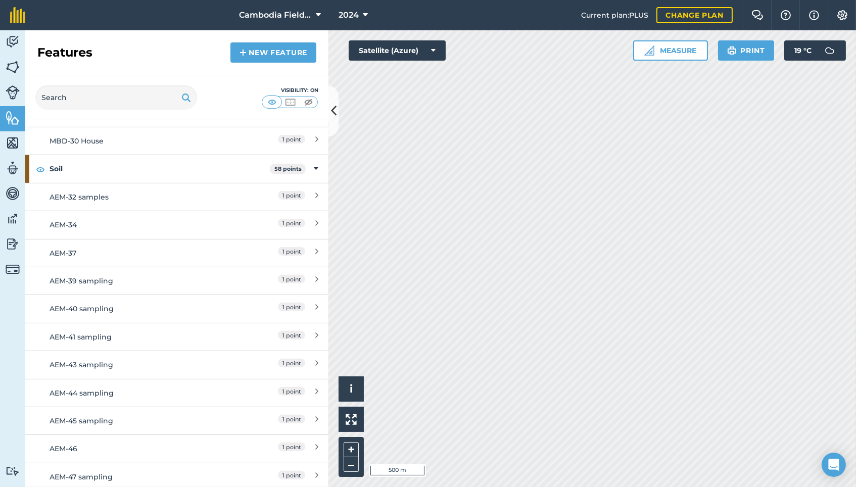
scroll to position [15327, 0]
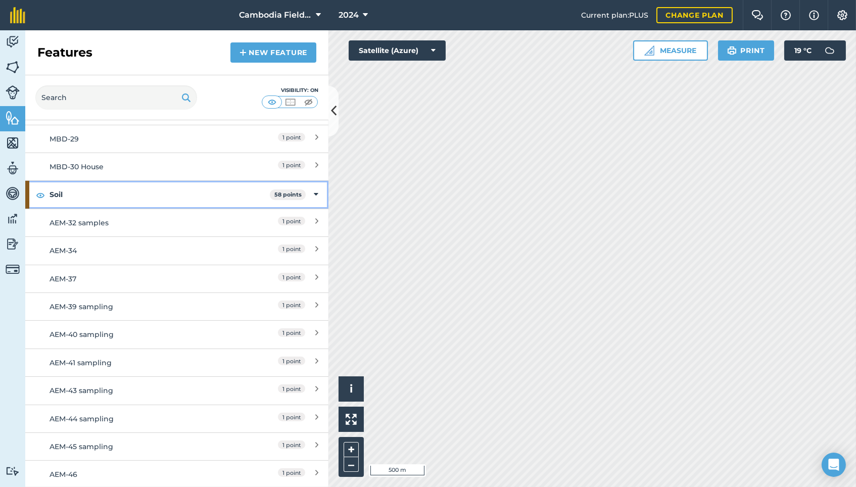
click at [42, 201] on img at bounding box center [40, 195] width 9 height 12
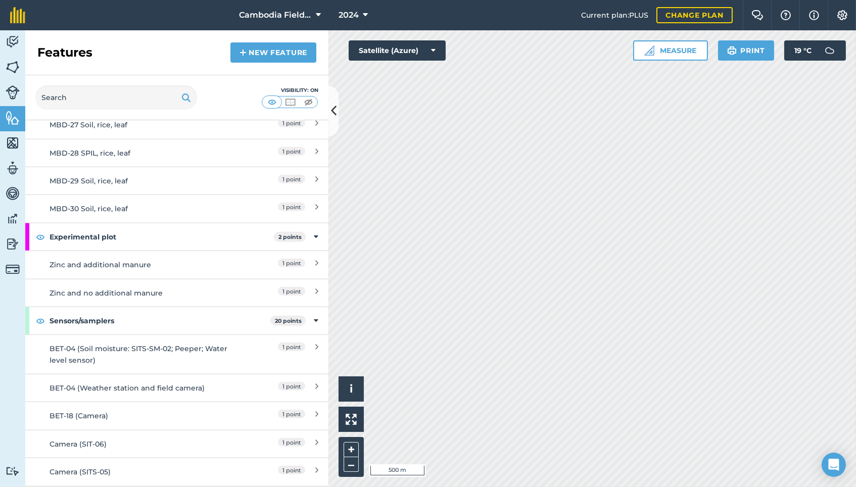
scroll to position [16880, 0]
click at [42, 244] on img at bounding box center [40, 238] width 9 height 12
click at [48, 335] on div "Sensors/samplers 20 points" at bounding box center [176, 321] width 303 height 27
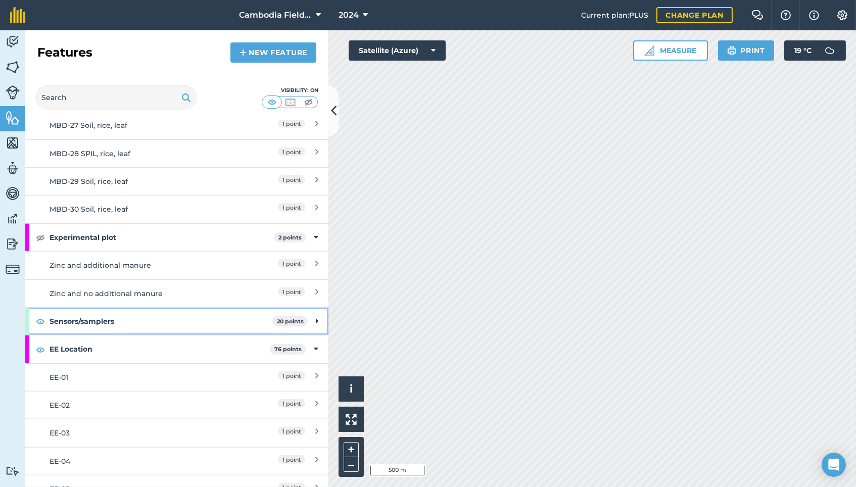
click at [43, 328] on img at bounding box center [40, 321] width 9 height 12
click at [39, 356] on img at bounding box center [40, 350] width 9 height 12
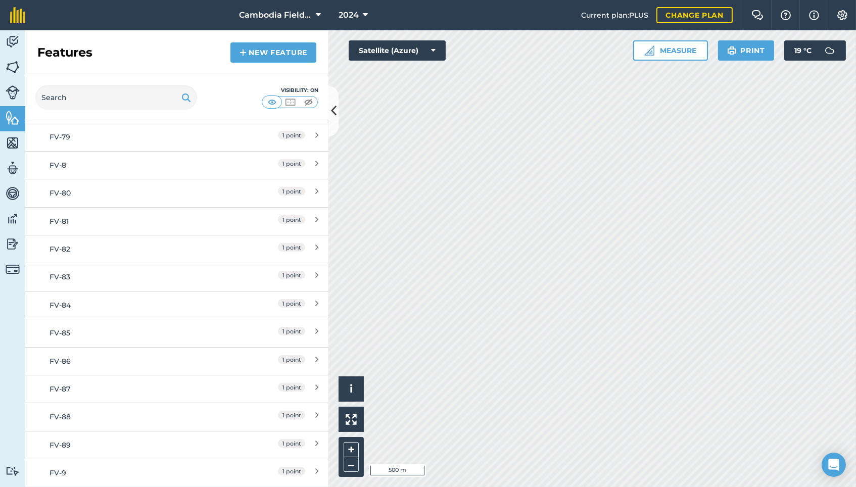
scroll to position [21924, 0]
